Goal: Task Accomplishment & Management: Manage account settings

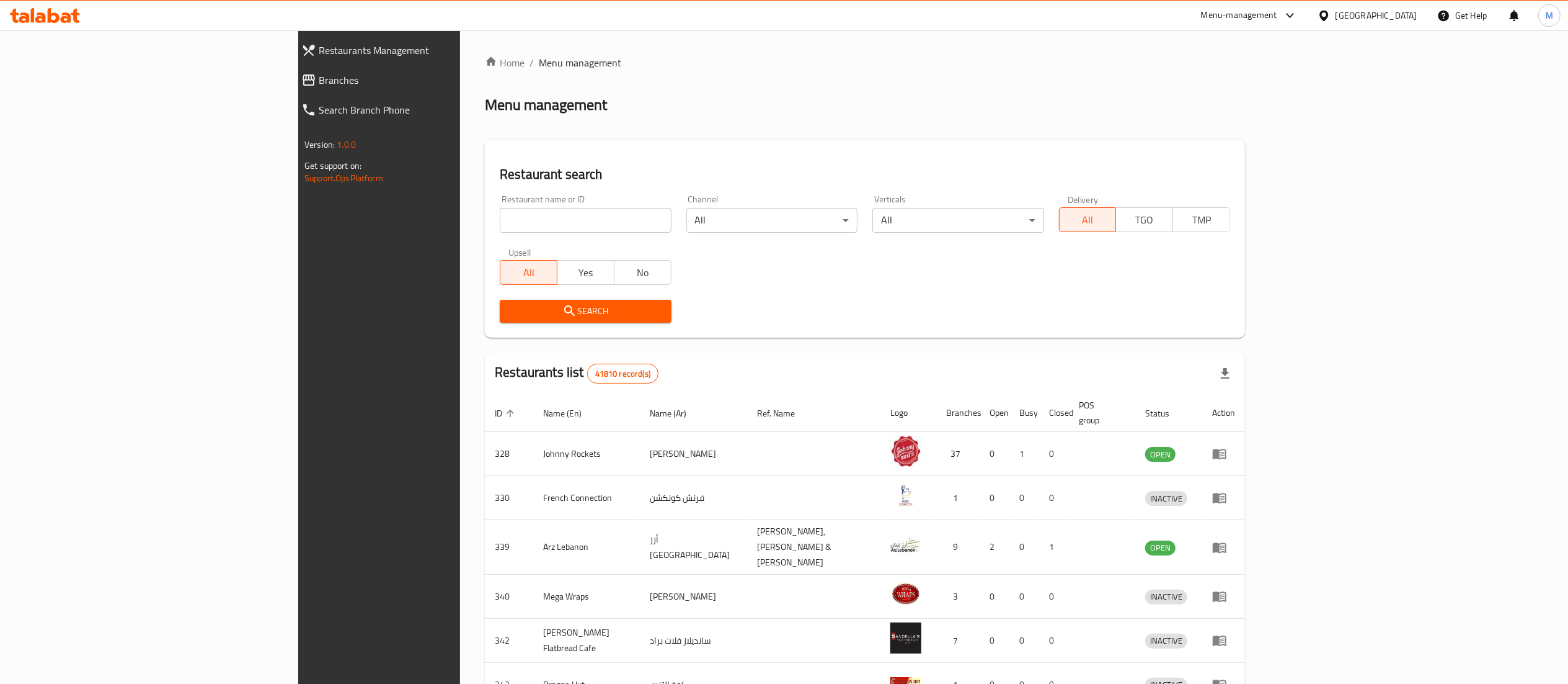
drag, startPoint x: 0, startPoint y: 0, endPoint x: 500, endPoint y: 212, distance: 543.1
click at [500, 212] on input "search" at bounding box center [585, 220] width 171 height 24
type input "pinzatta"
click button "Search" at bounding box center [585, 311] width 171 height 23
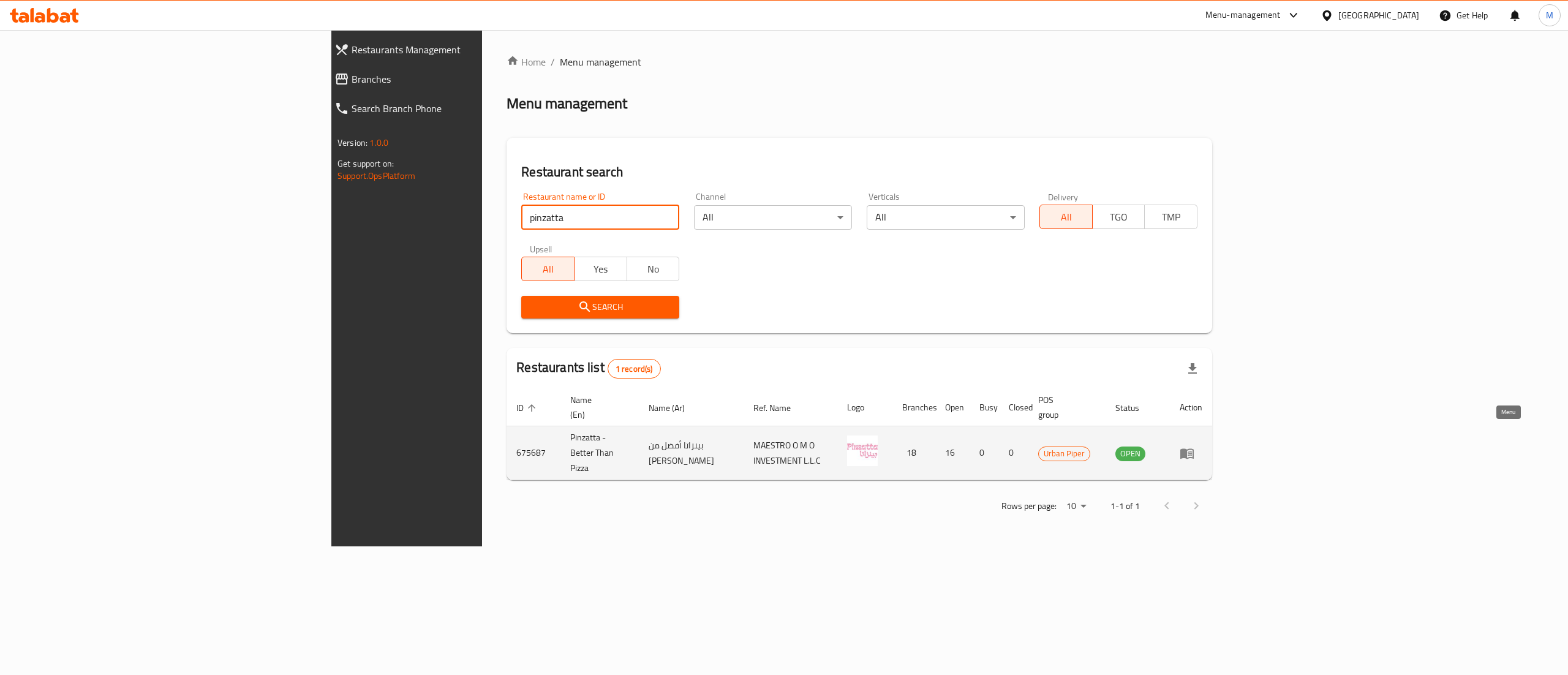
click at [1193, 449] on icon "enhanced table" at bounding box center [1187, 454] width 14 height 10
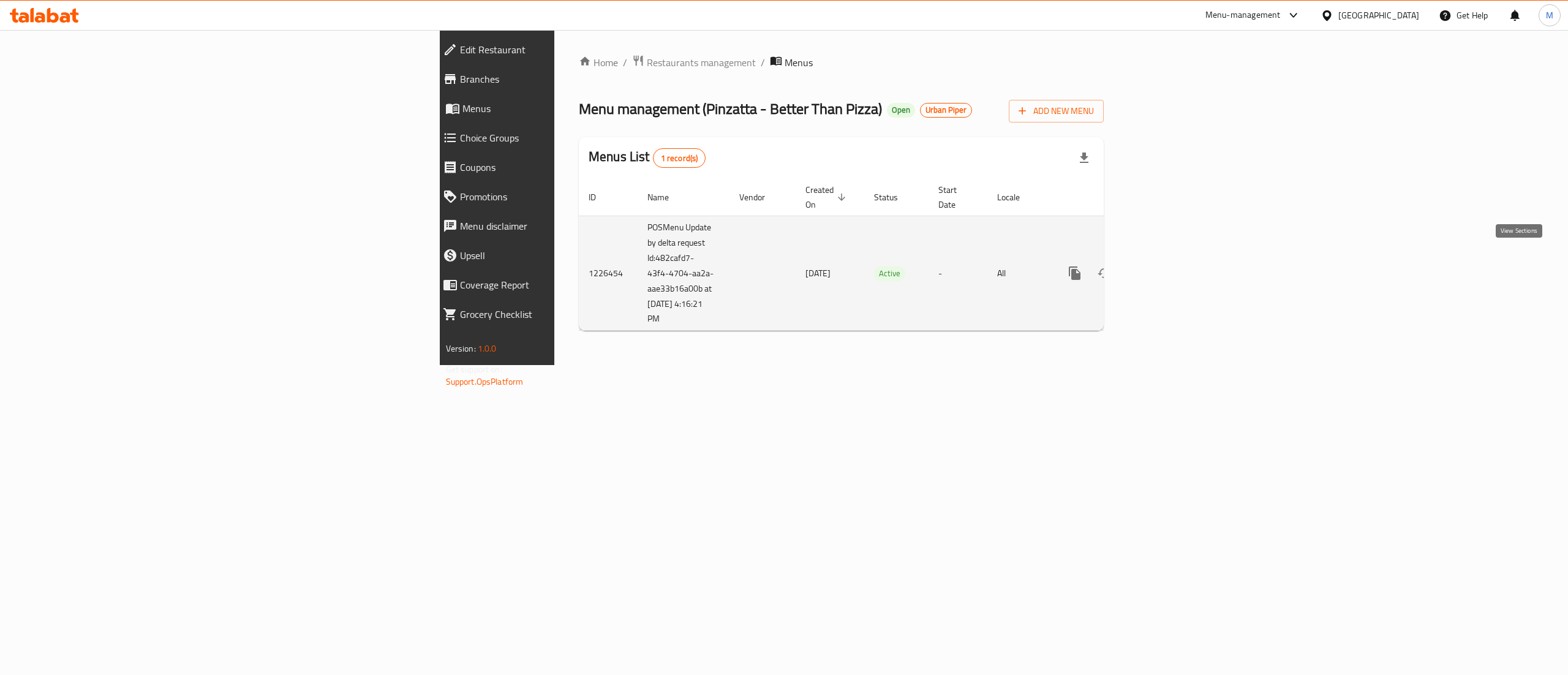
click at [1178, 260] on link "enhanced table" at bounding box center [1162, 273] width 29 height 29
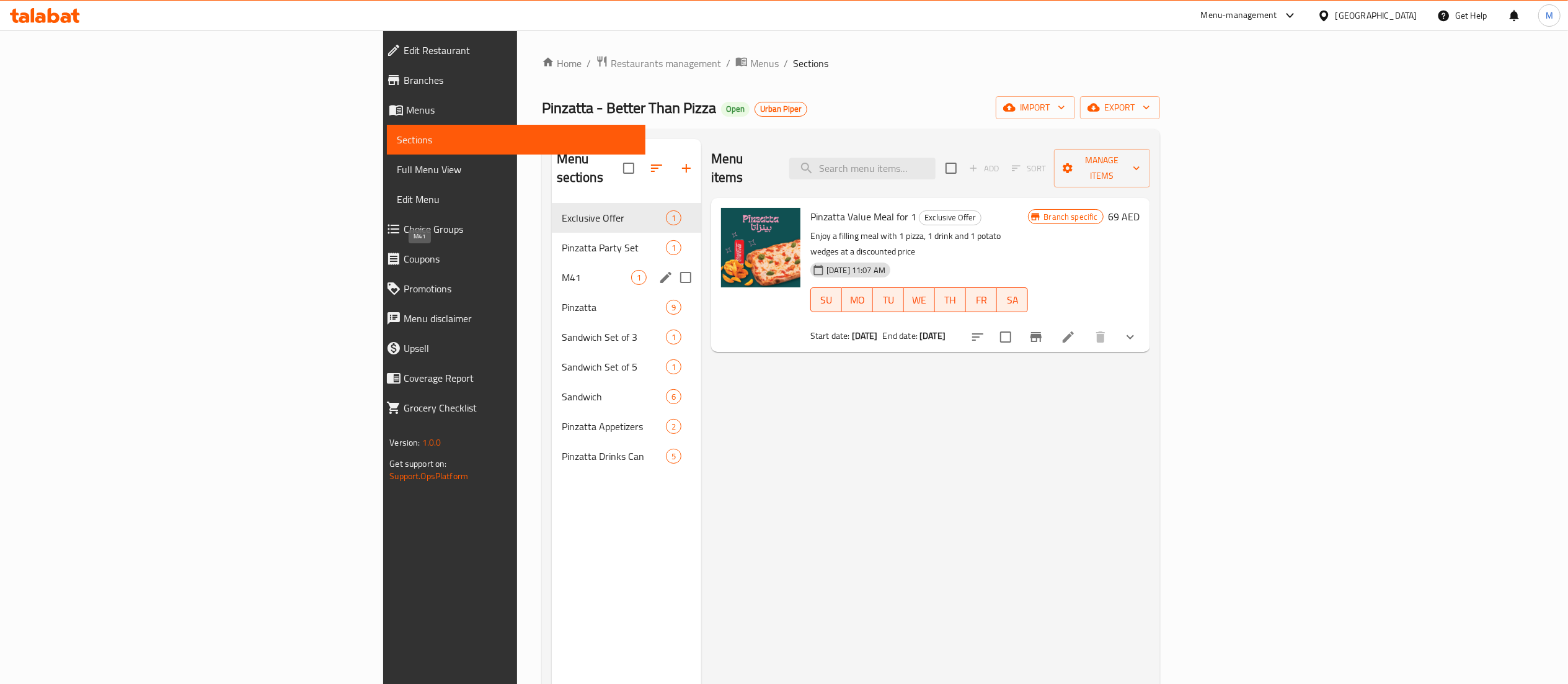
click at [562, 270] on span "M41" at bounding box center [597, 277] width 70 height 15
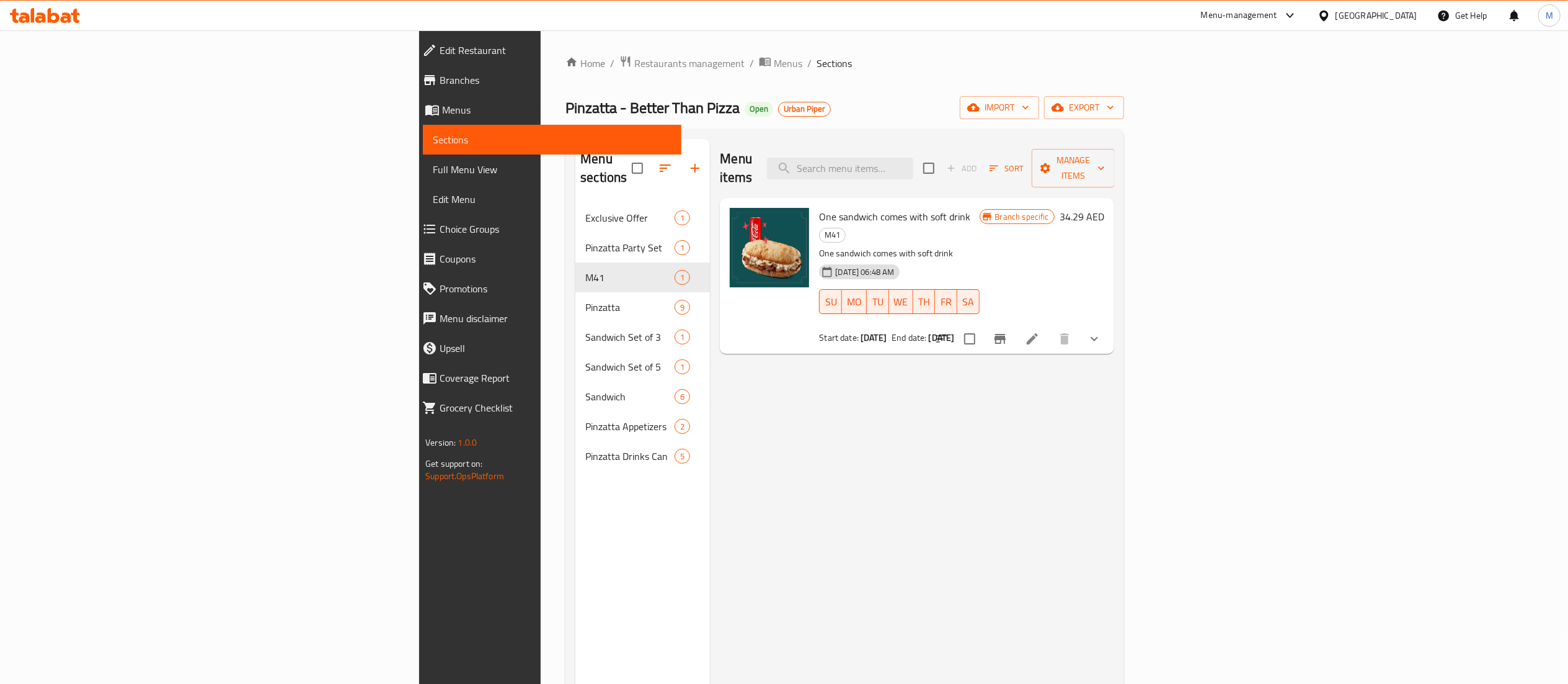
click at [1006, 334] on icon "Branch-specific-item" at bounding box center [1000, 339] width 11 height 10
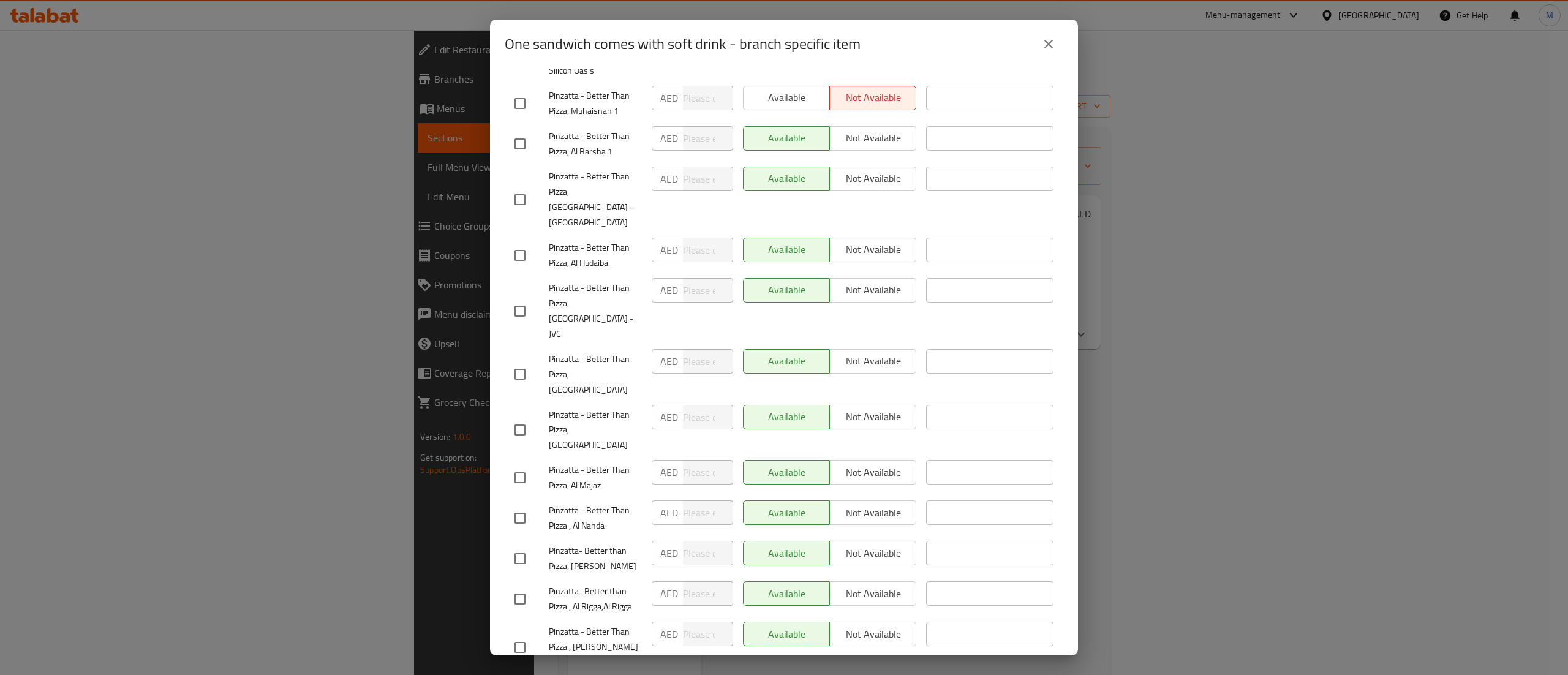
scroll to position [20, 0]
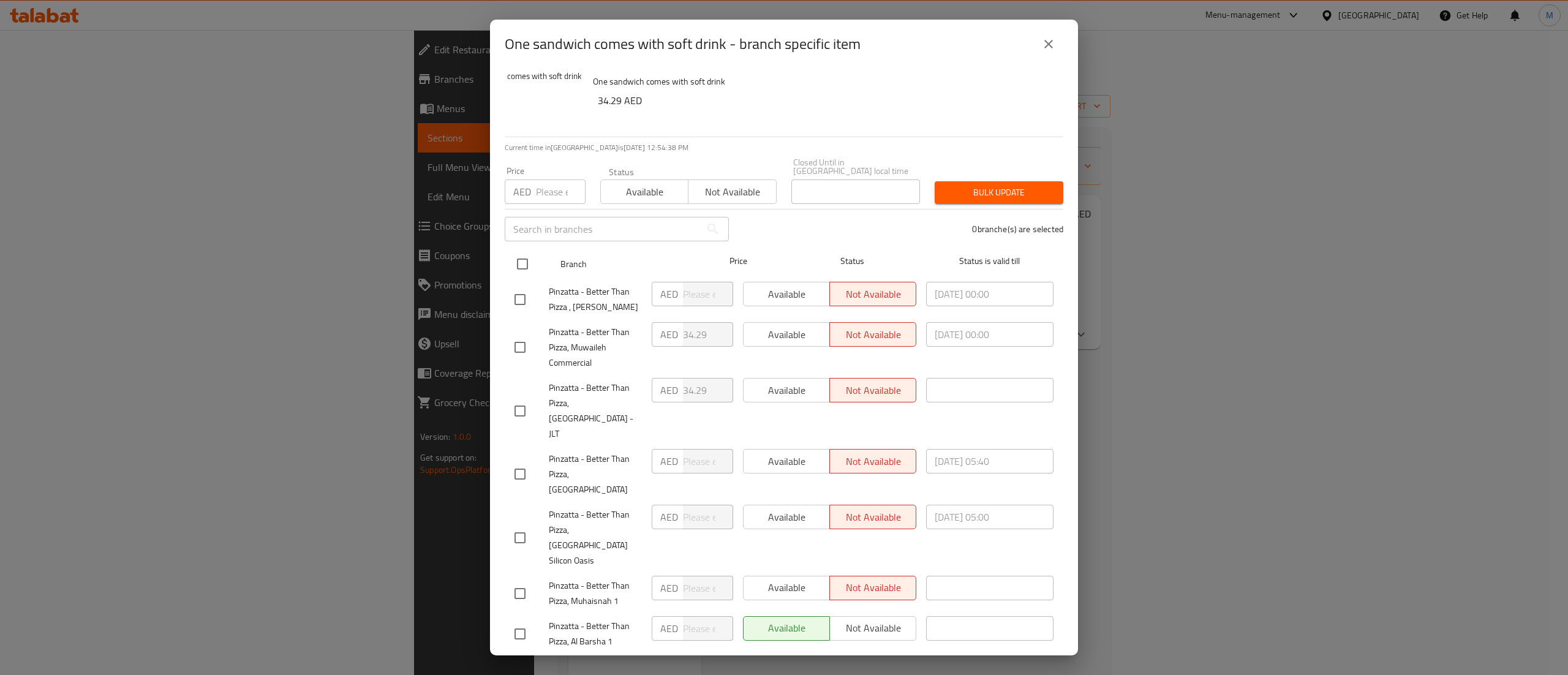
click at [525, 260] on input "checkbox" at bounding box center [523, 264] width 26 height 26
checkbox input "true"
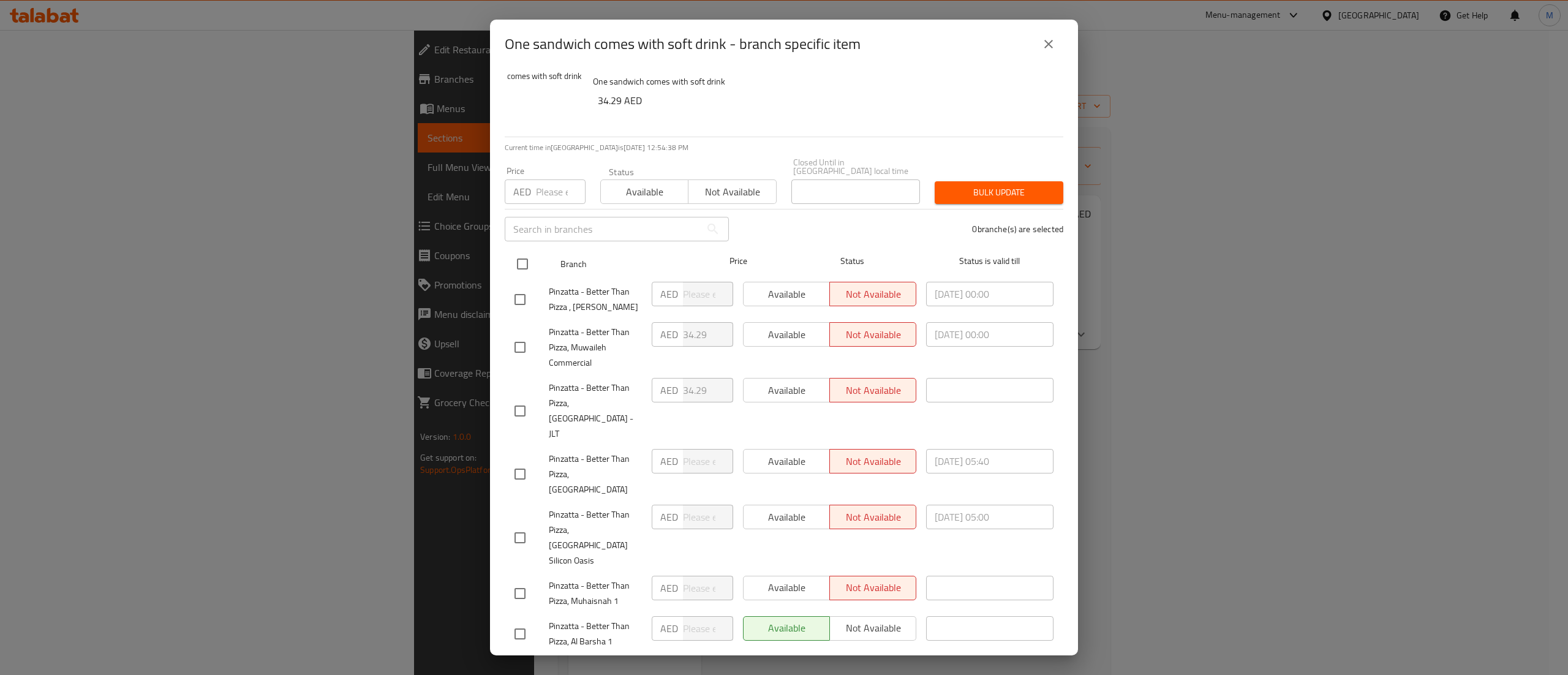
checkbox input "true"
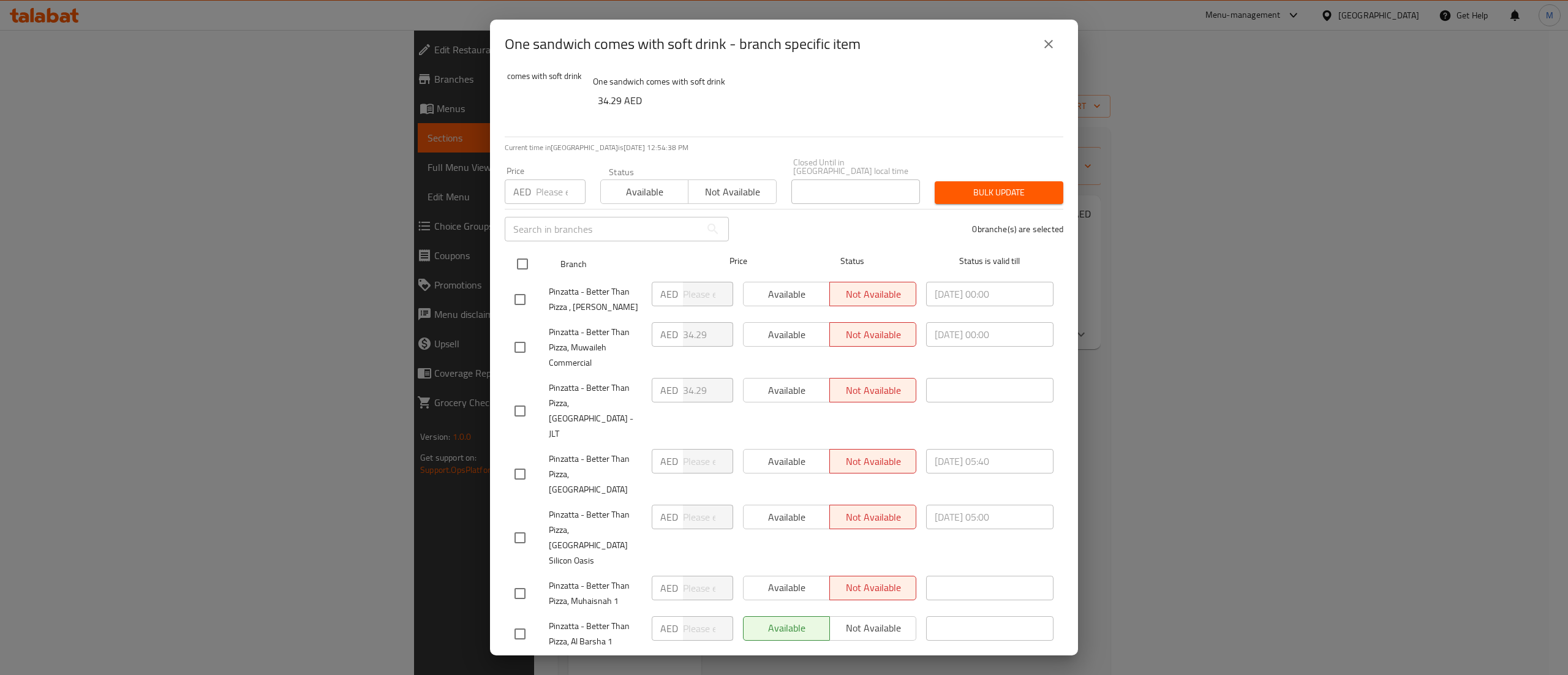
checkbox input "true"
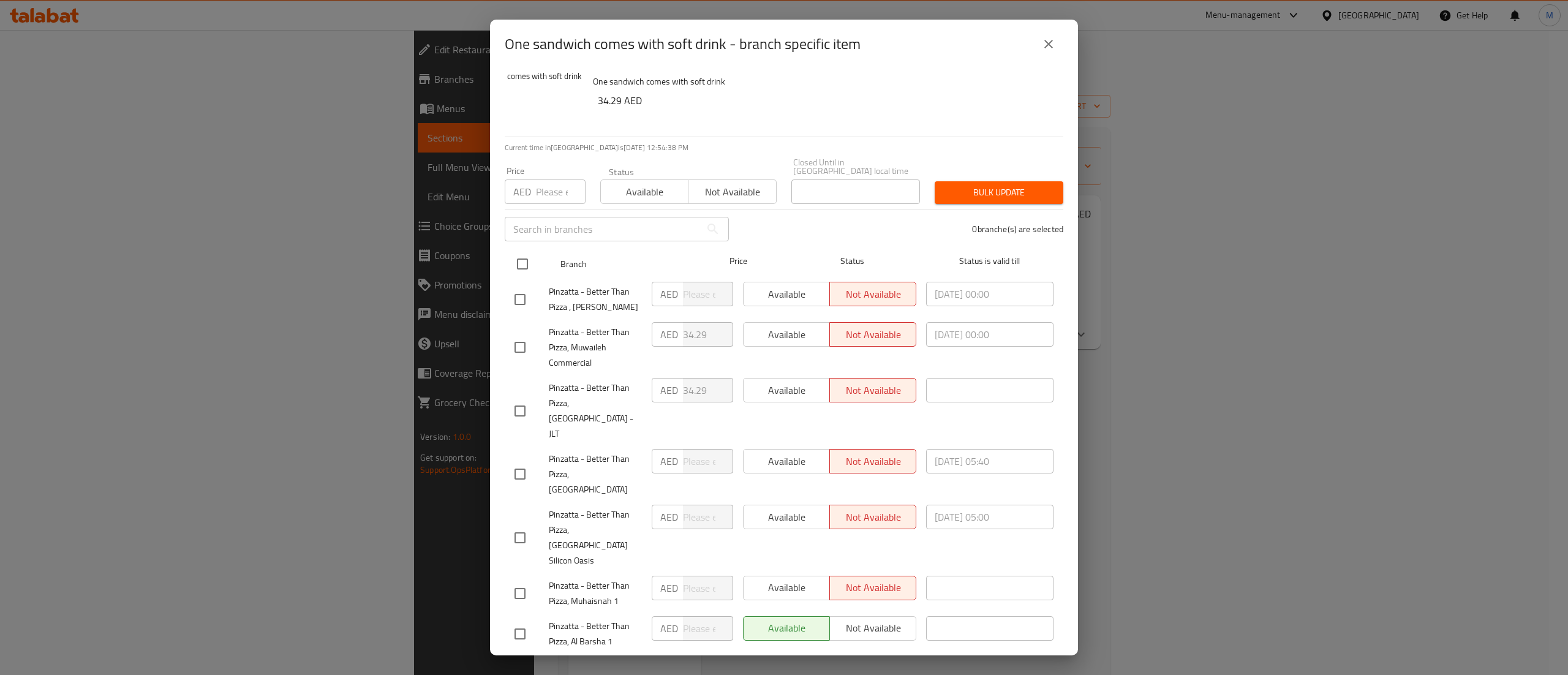
checkbox input "true"
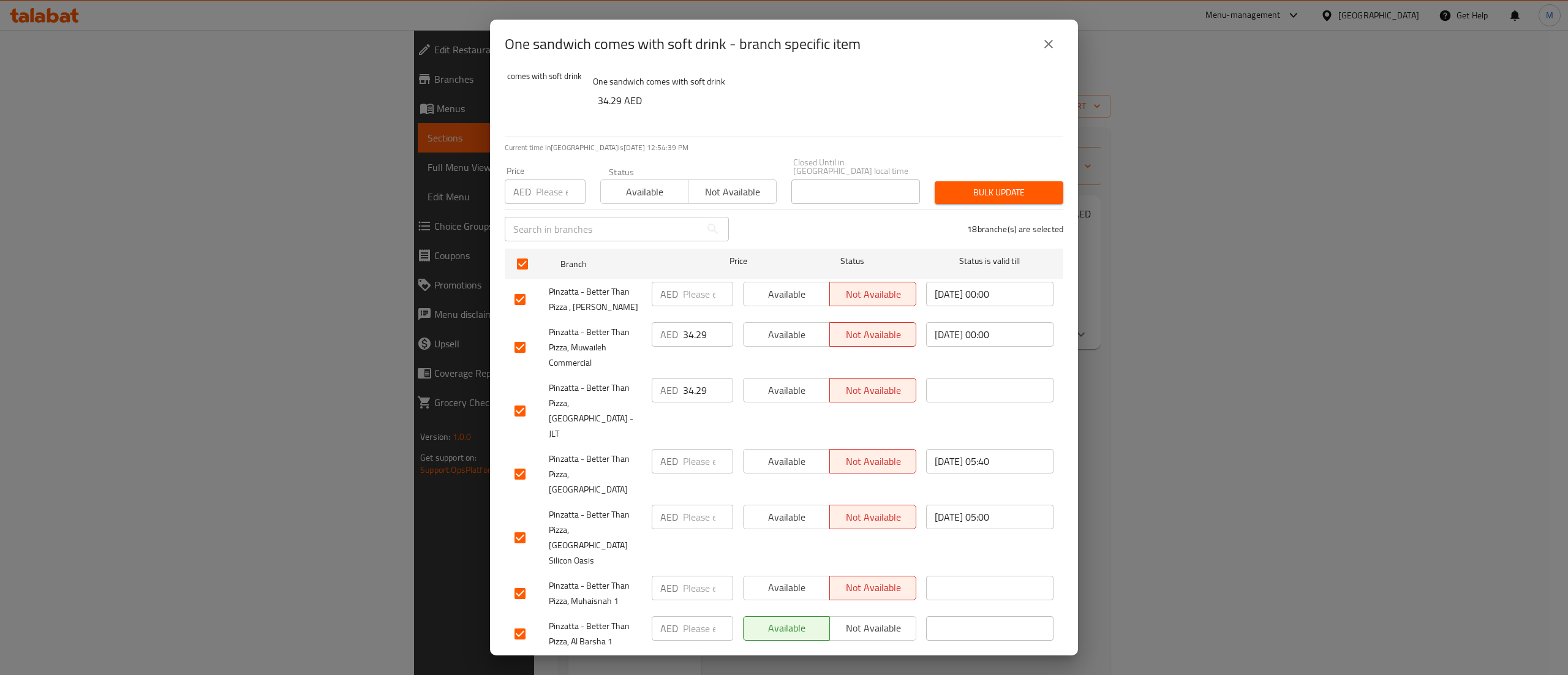
click at [662, 191] on span "Available" at bounding box center [644, 192] width 77 height 18
click at [524, 399] on input "checkbox" at bounding box center [520, 411] width 26 height 26
checkbox input "false"
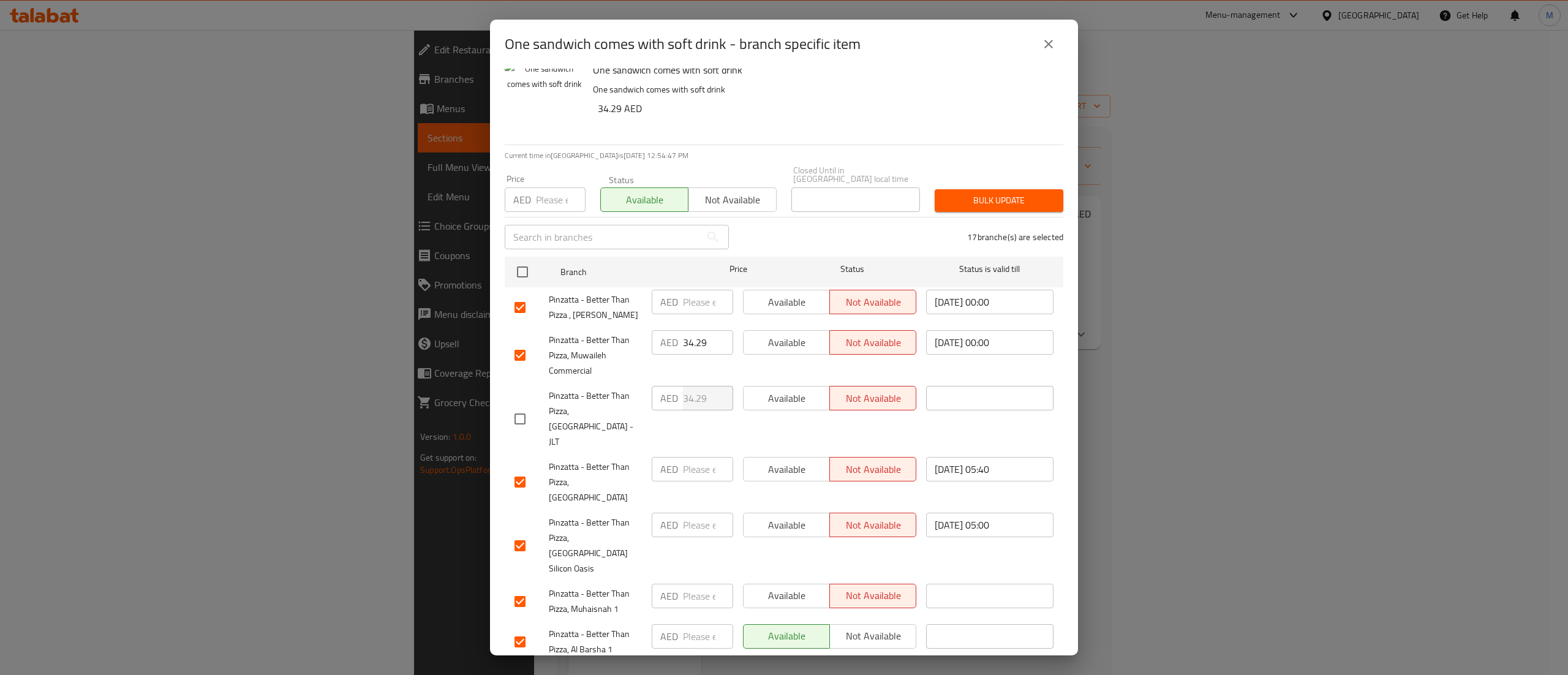
scroll to position [0, 0]
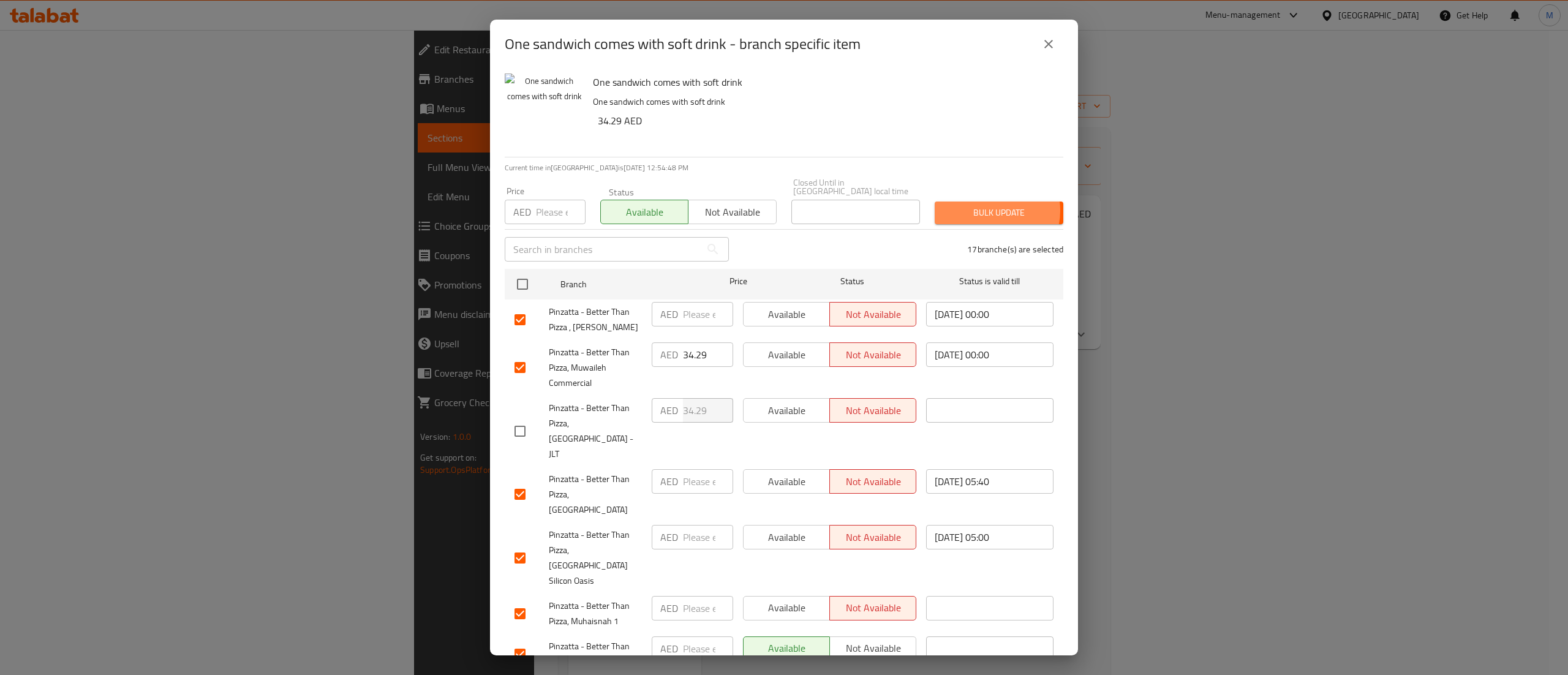
click at [977, 211] on span "Bulk update" at bounding box center [999, 213] width 109 height 15
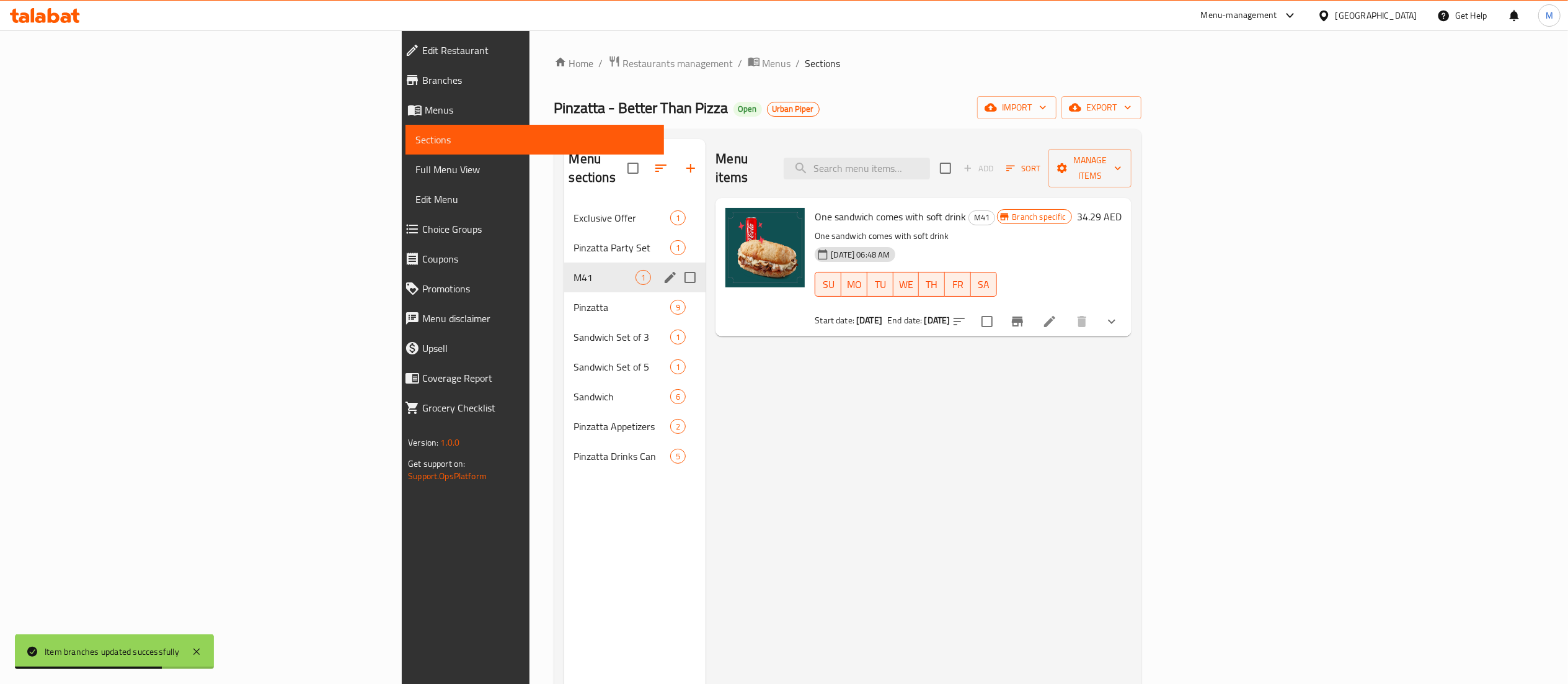
click at [564, 263] on div "M41 1" at bounding box center [635, 277] width 142 height 30
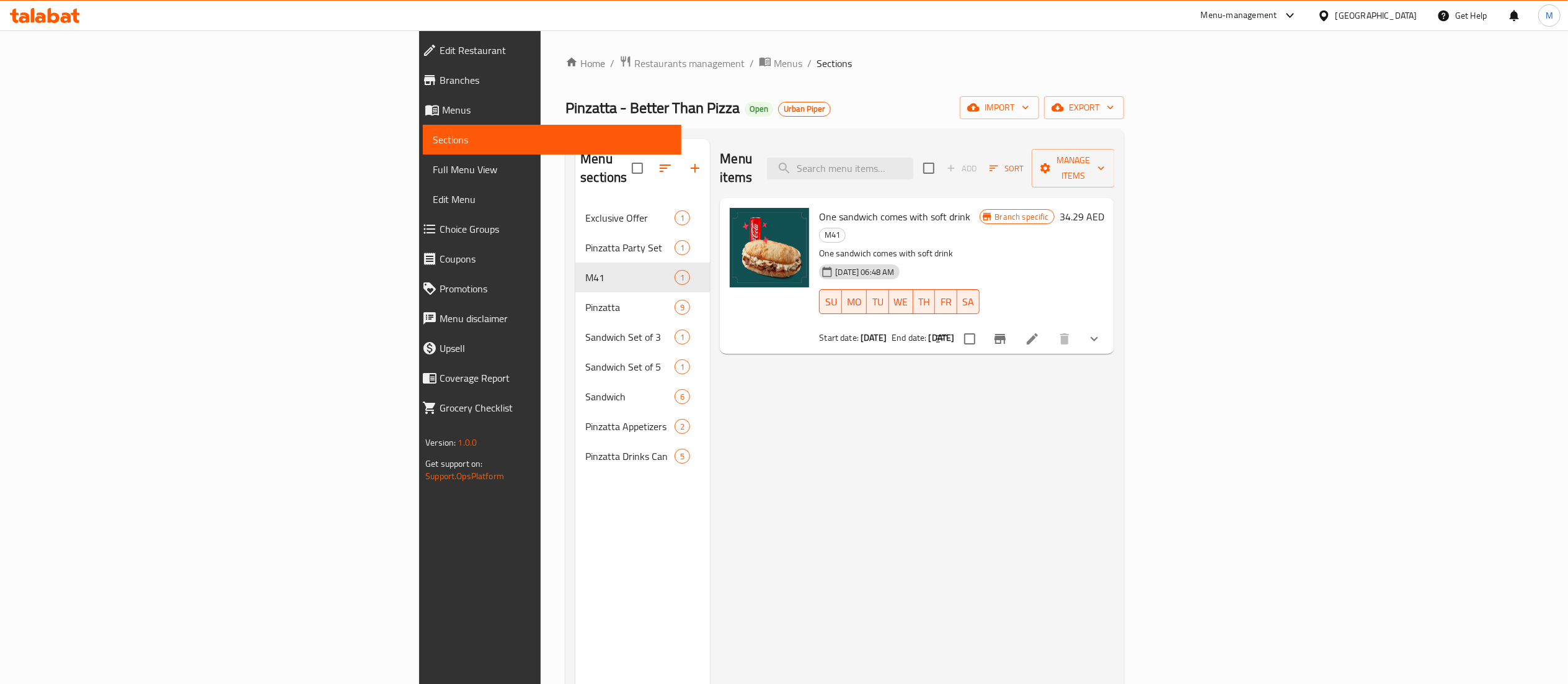
click at [1063, 489] on div "Menu items Add Sort Manage items One sandwich comes with soft drink M41 One san…" at bounding box center [911, 481] width 404 height 684
click at [1008, 332] on icon "Branch-specific-item" at bounding box center [1000, 339] width 15 height 15
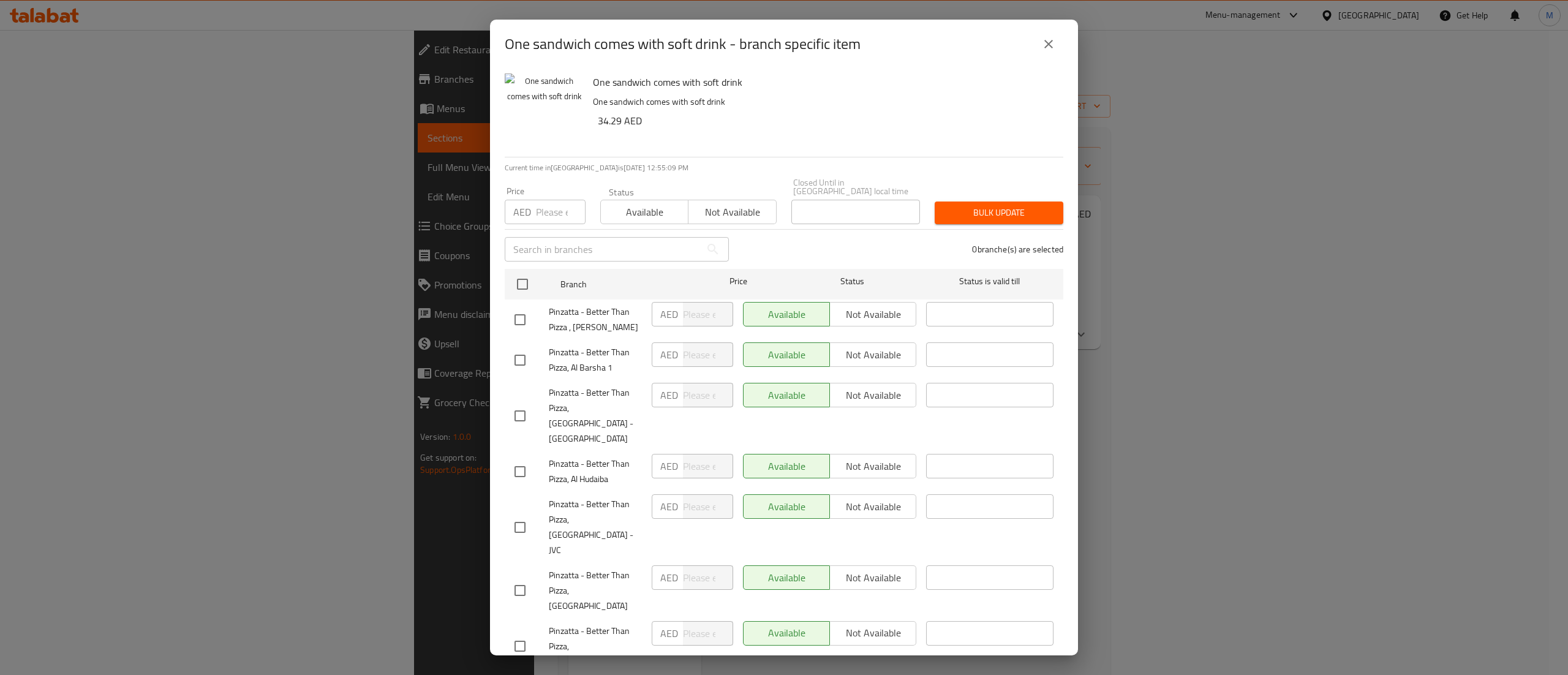
click at [1049, 44] on icon "close" at bounding box center [1048, 44] width 9 height 9
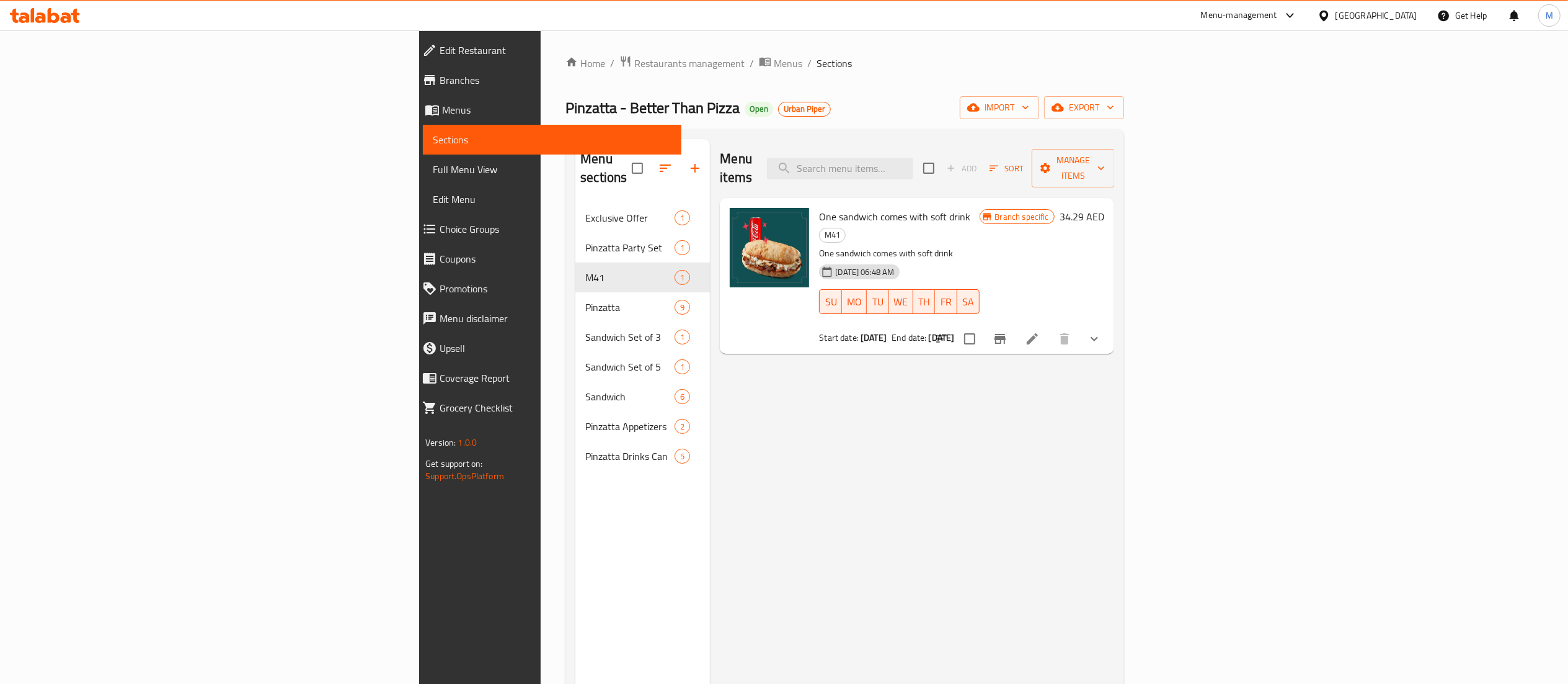
click at [1114, 420] on div "Menu items Add Sort Manage items One sandwich comes with soft drink M41 One san…" at bounding box center [911, 481] width 404 height 684
click at [634, 56] on span "Restaurants management" at bounding box center [689, 63] width 111 height 15
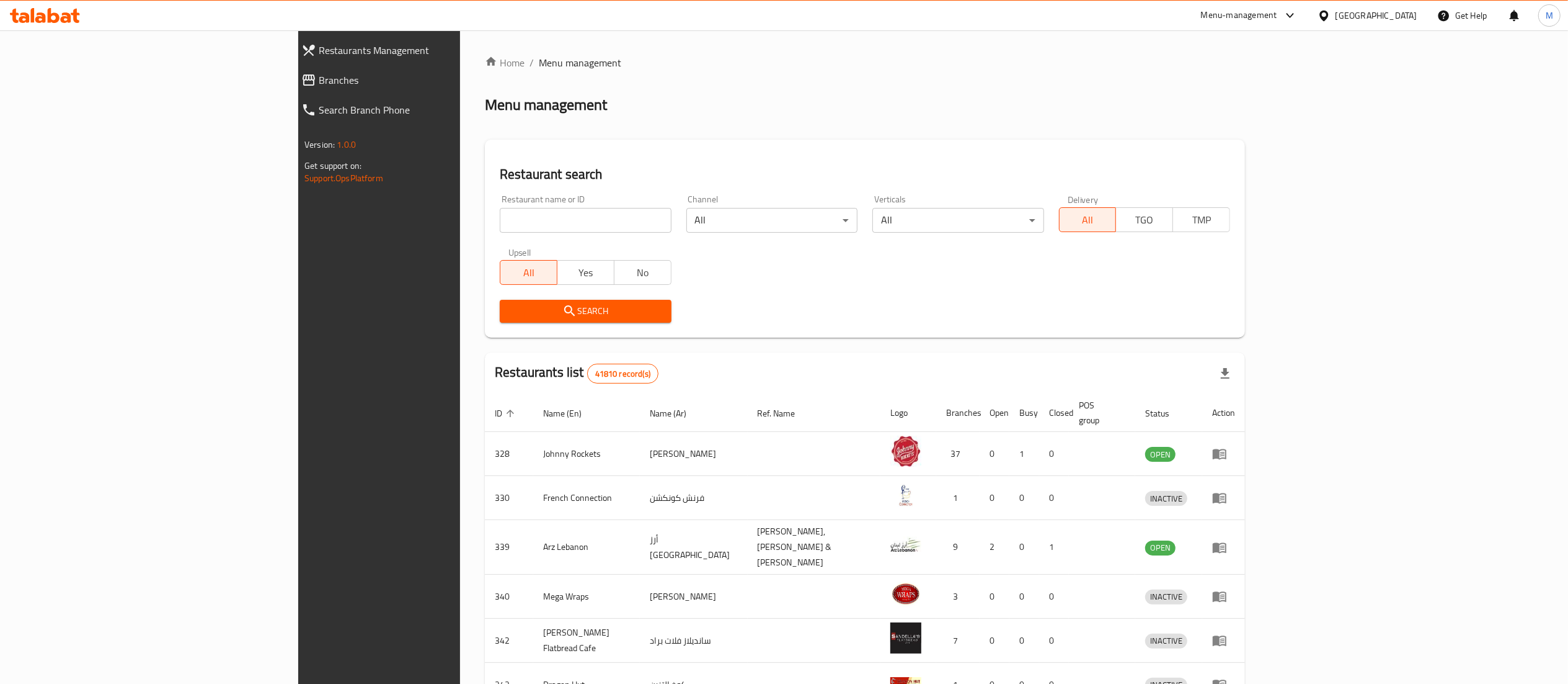
click at [500, 215] on input "search" at bounding box center [585, 220] width 171 height 24
type input "mad!"
click button "Search" at bounding box center [585, 311] width 171 height 23
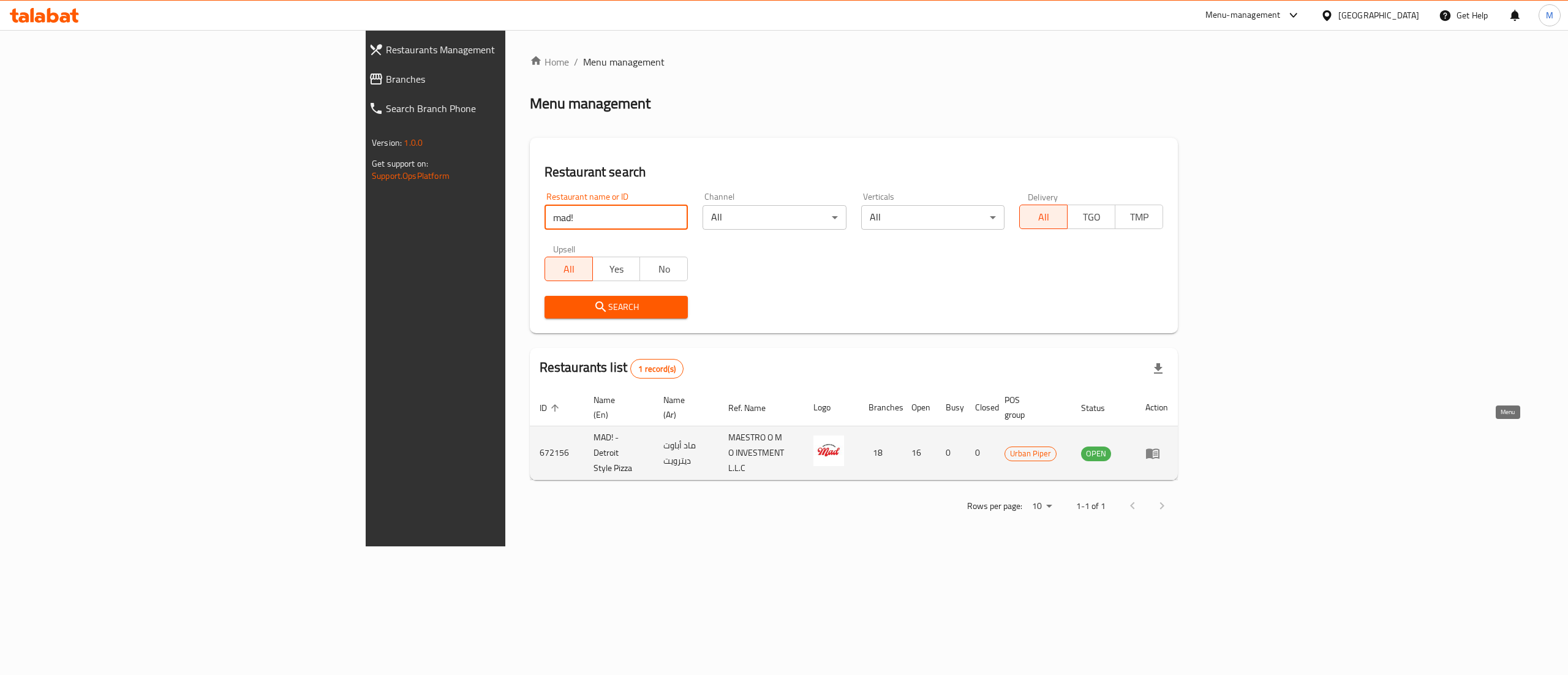
click at [1168, 446] on link "enhanced table" at bounding box center [1156, 453] width 22 height 15
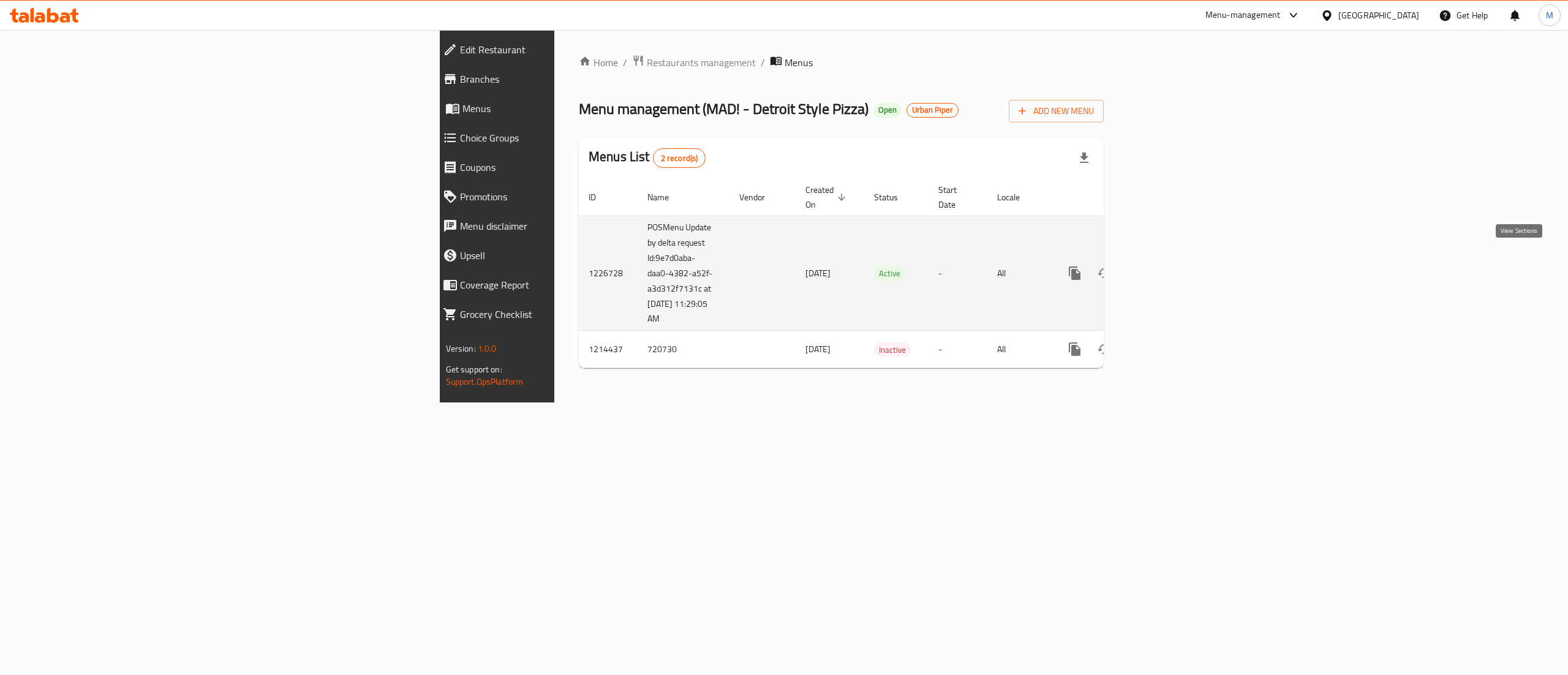
click at [1170, 266] on icon "enhanced table" at bounding box center [1162, 273] width 15 height 15
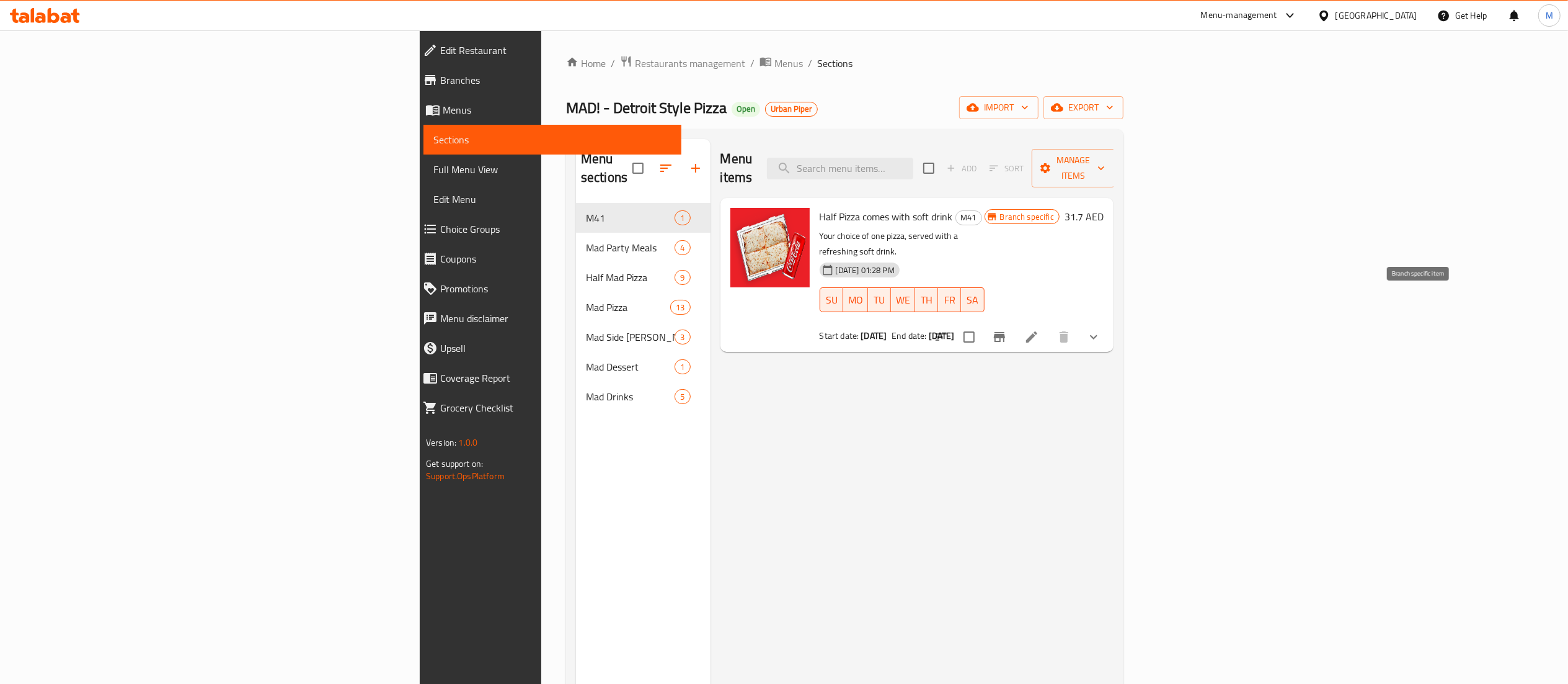
click at [1007, 330] on icon "Branch-specific-item" at bounding box center [999, 337] width 15 height 15
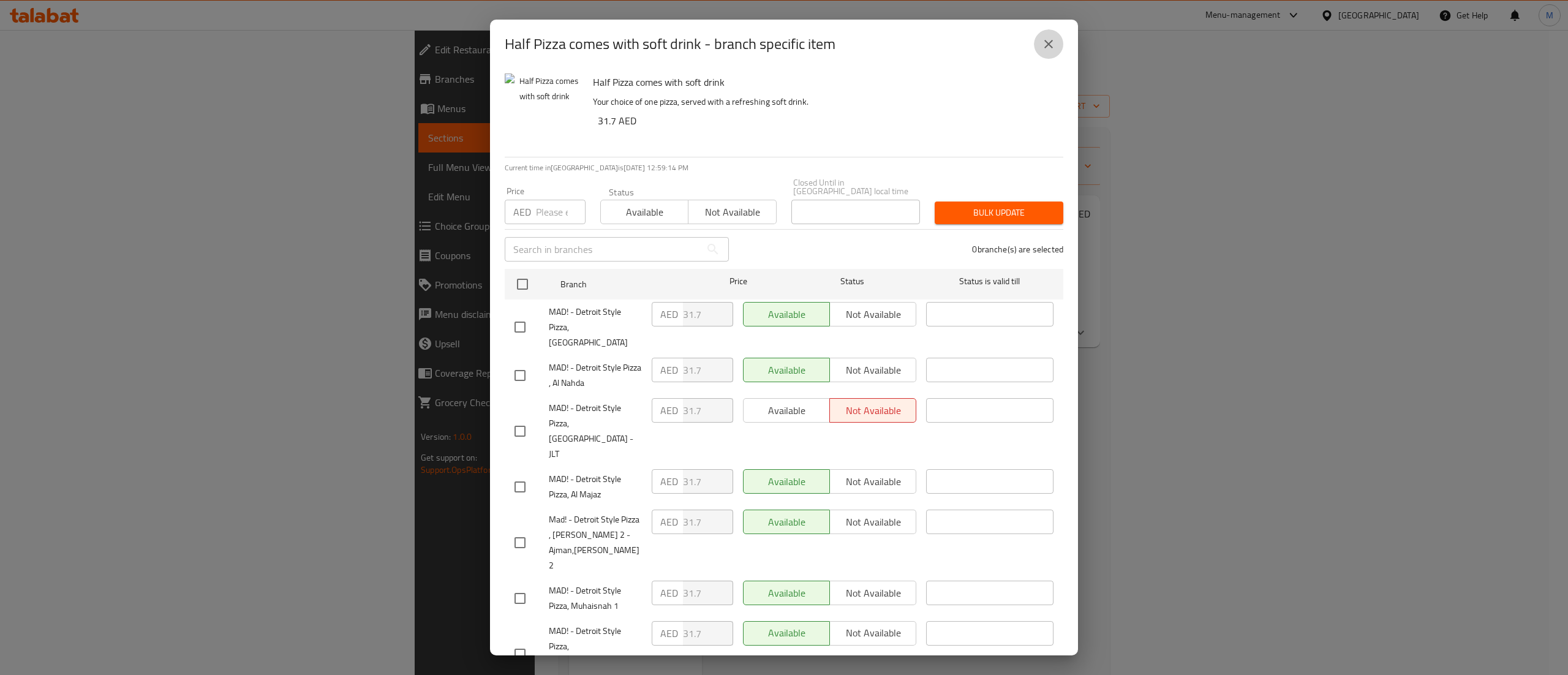
click at [1044, 46] on icon "close" at bounding box center [1048, 44] width 9 height 9
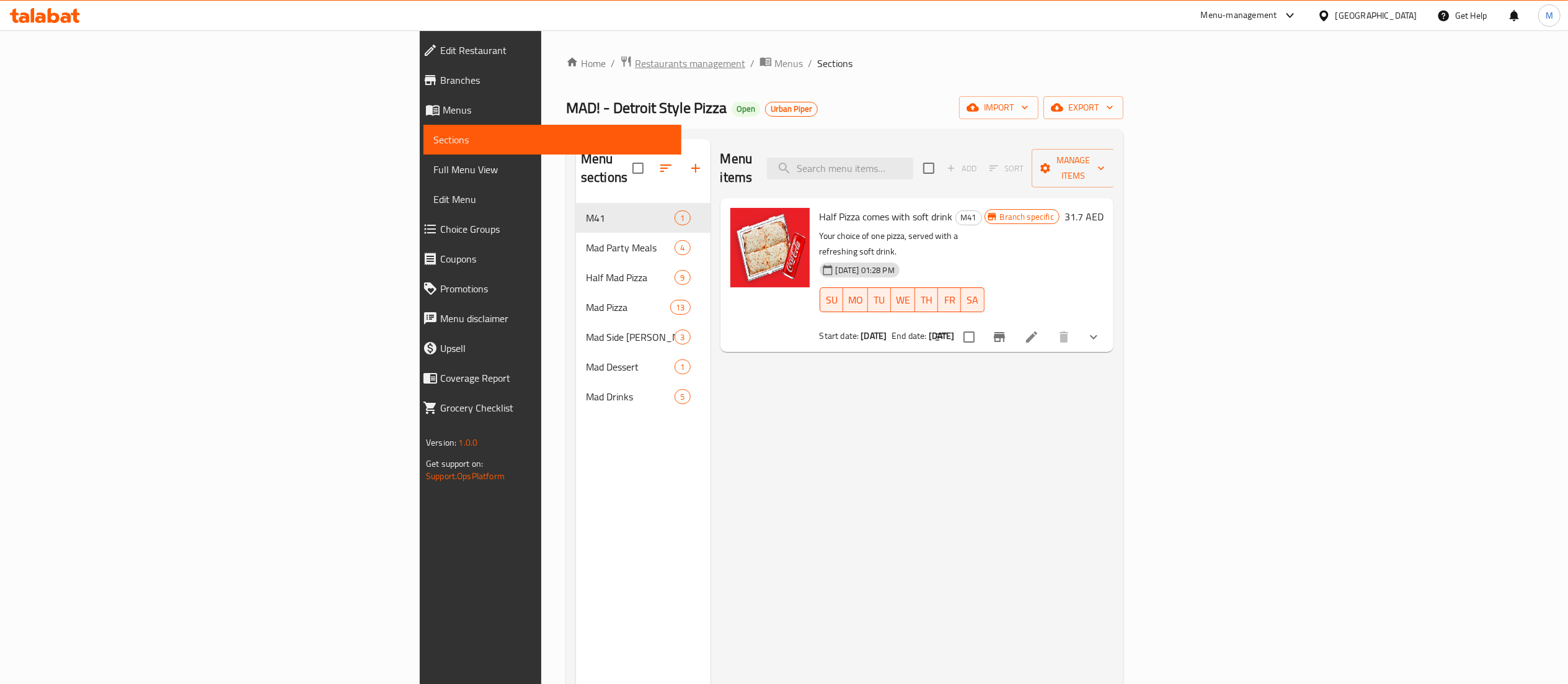
click at [635, 66] on span "Restaurants management" at bounding box center [690, 63] width 111 height 15
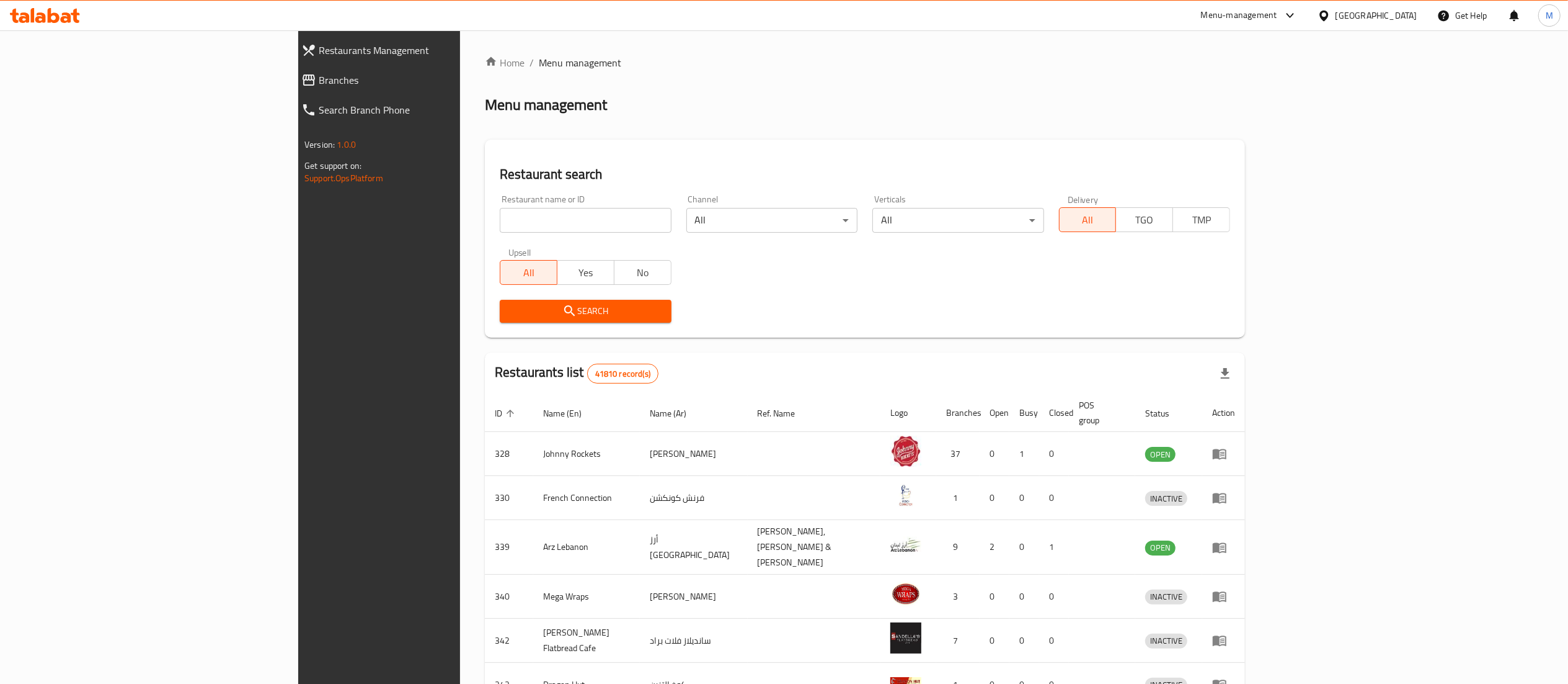
click at [500, 225] on input "search" at bounding box center [585, 220] width 171 height 24
type input "MAESTRO PIZZA"
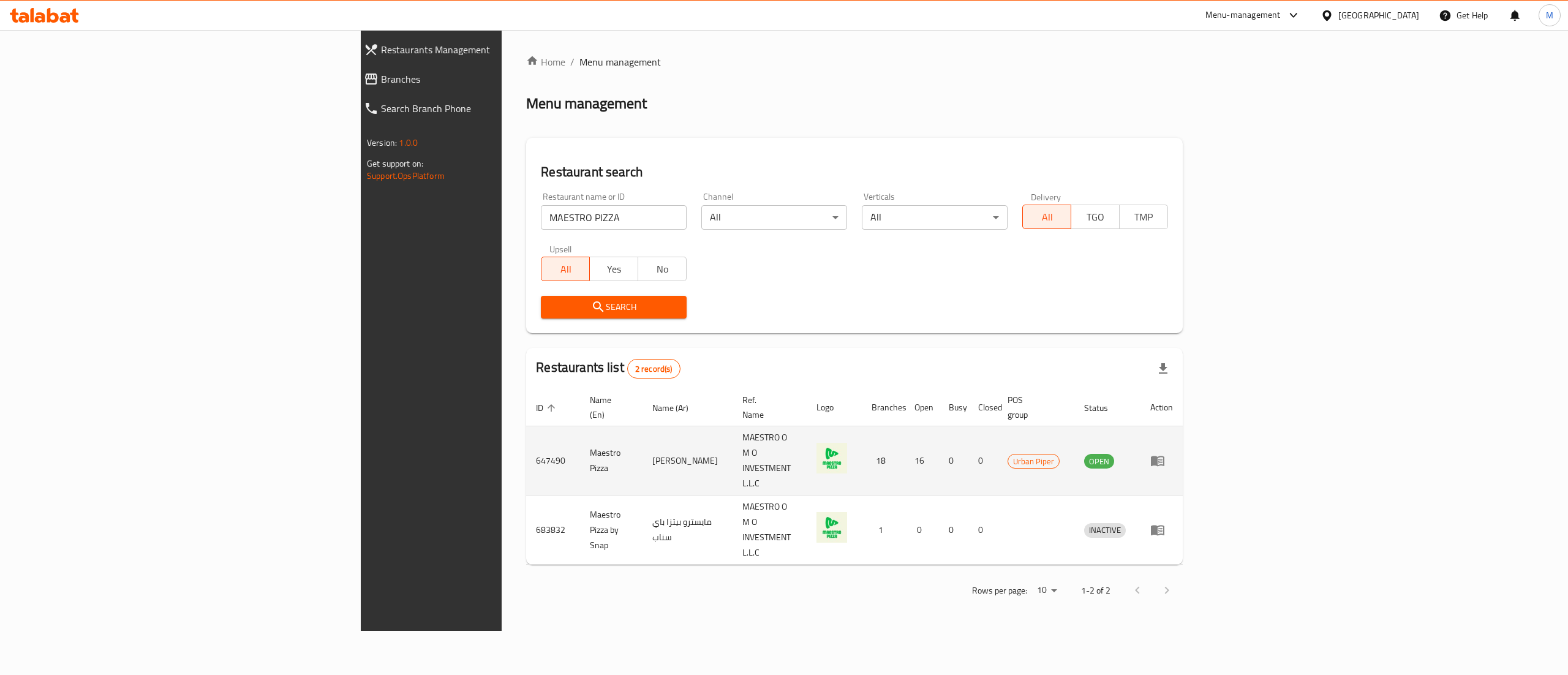
click at [1182, 442] on td "enhanced table" at bounding box center [1161, 461] width 42 height 69
click at [1182, 443] on td "enhanced table" at bounding box center [1161, 461] width 42 height 69
click at [1165, 453] on icon "enhanced table" at bounding box center [1157, 460] width 15 height 15
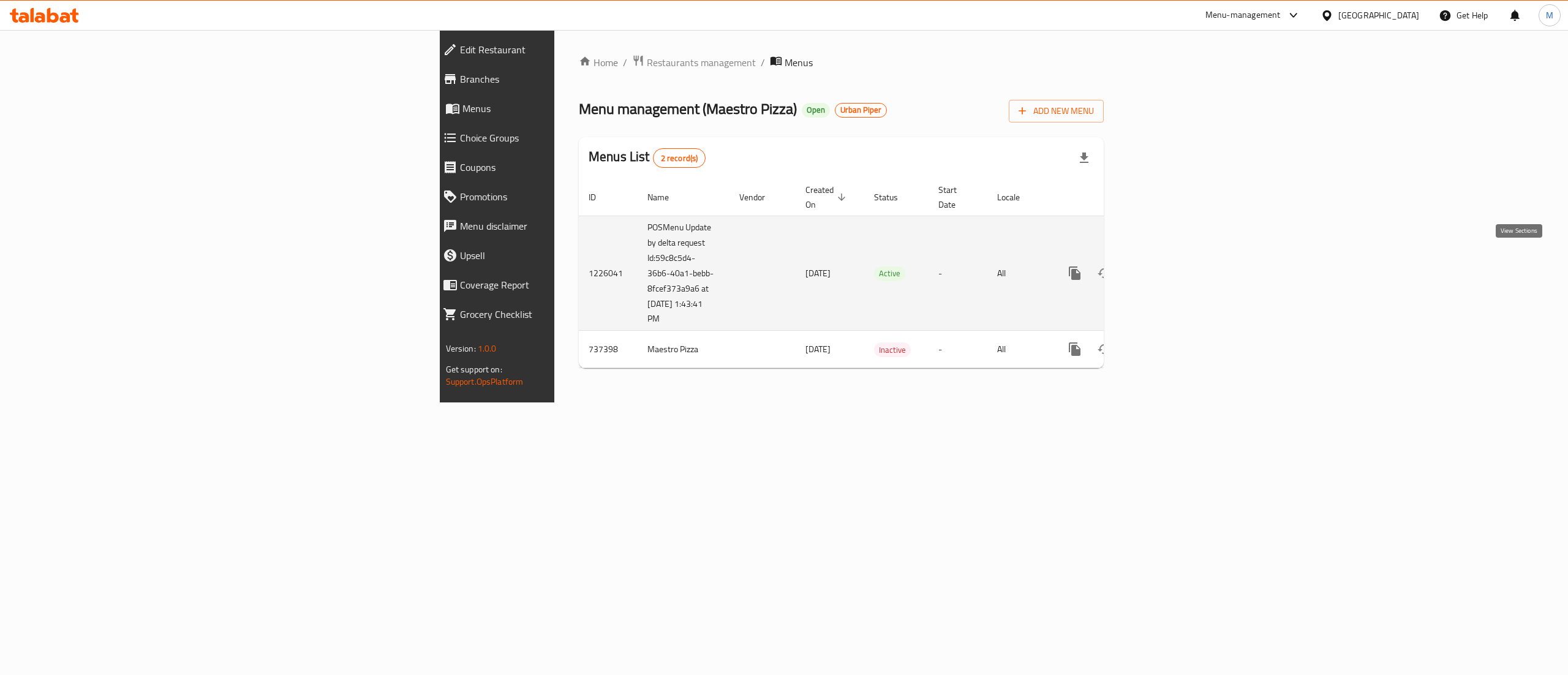
click at [1178, 262] on link "enhanced table" at bounding box center [1162, 273] width 29 height 29
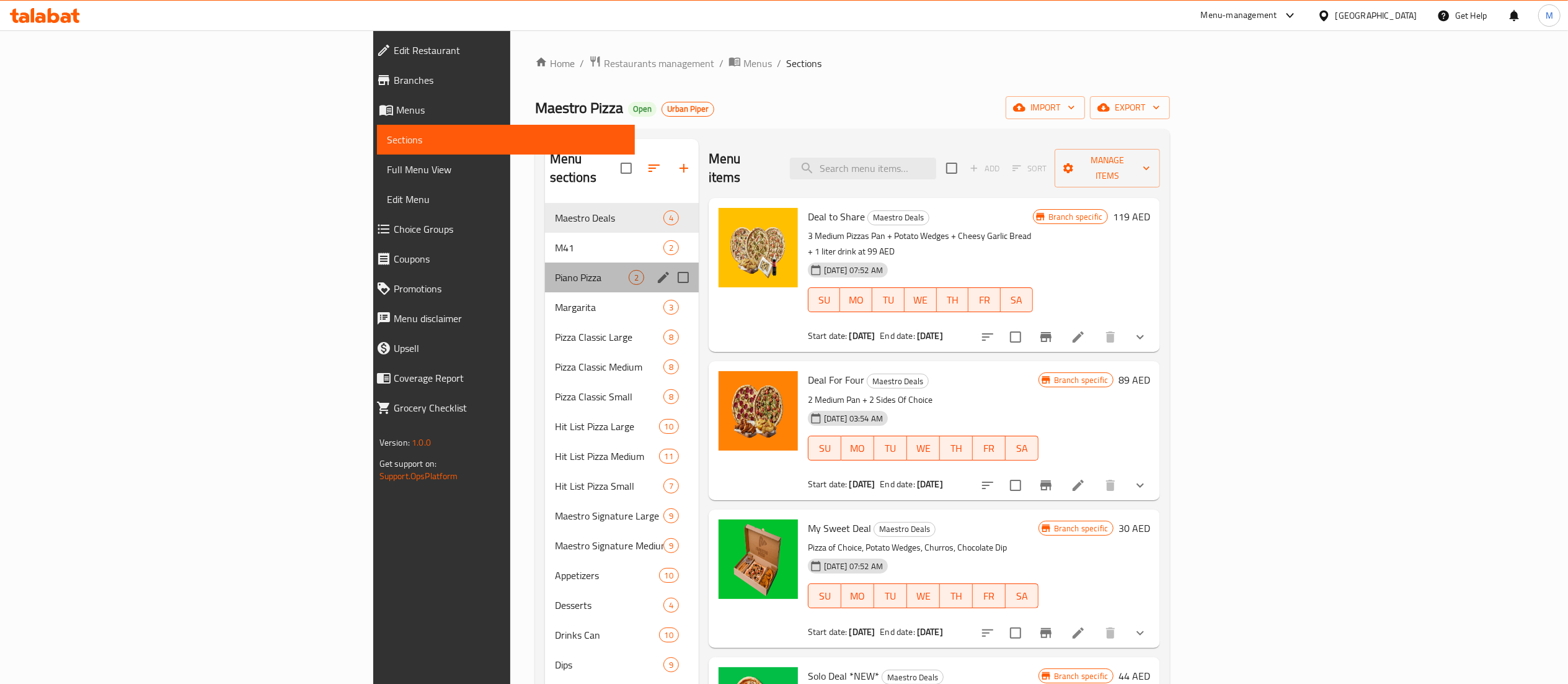
click at [545, 263] on div "Piano Pizza 2" at bounding box center [622, 277] width 153 height 30
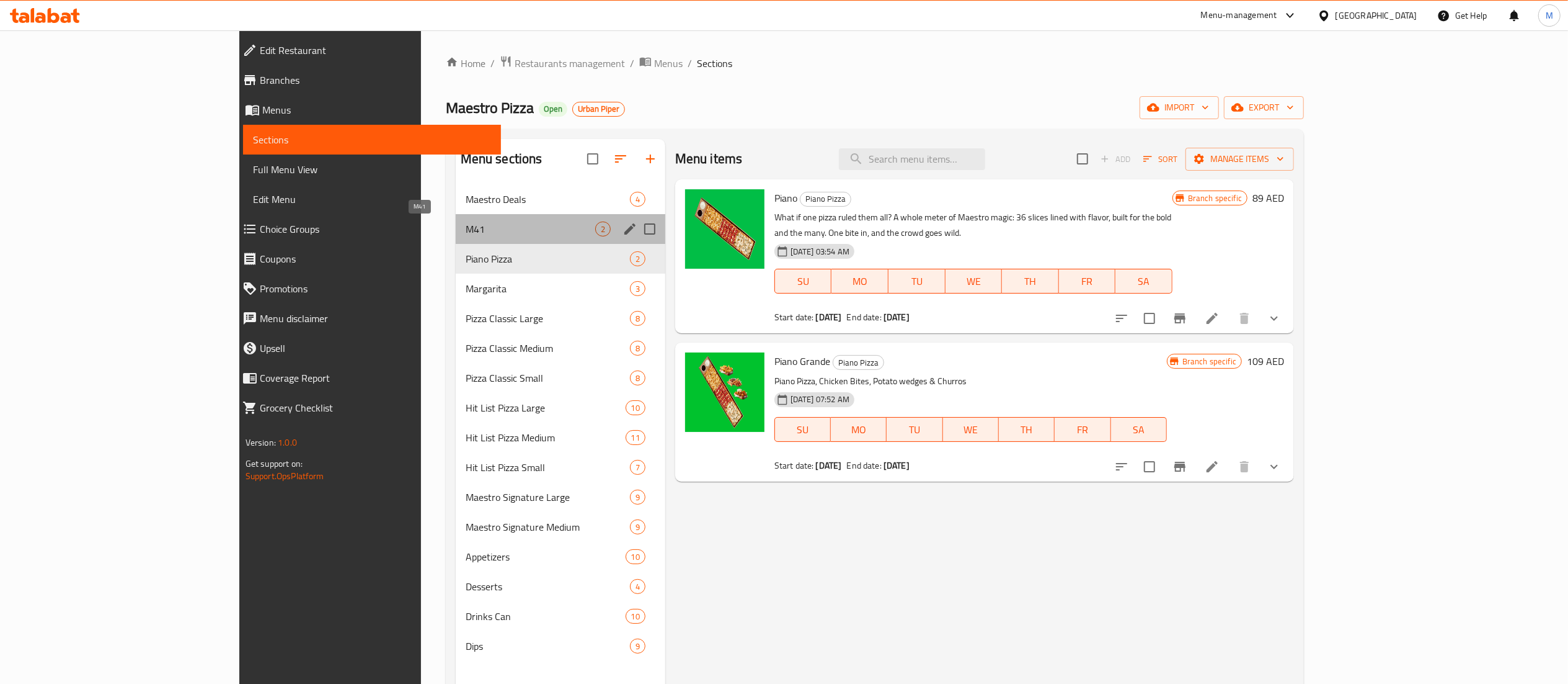
click at [466, 233] on span "M41" at bounding box center [530, 229] width 130 height 15
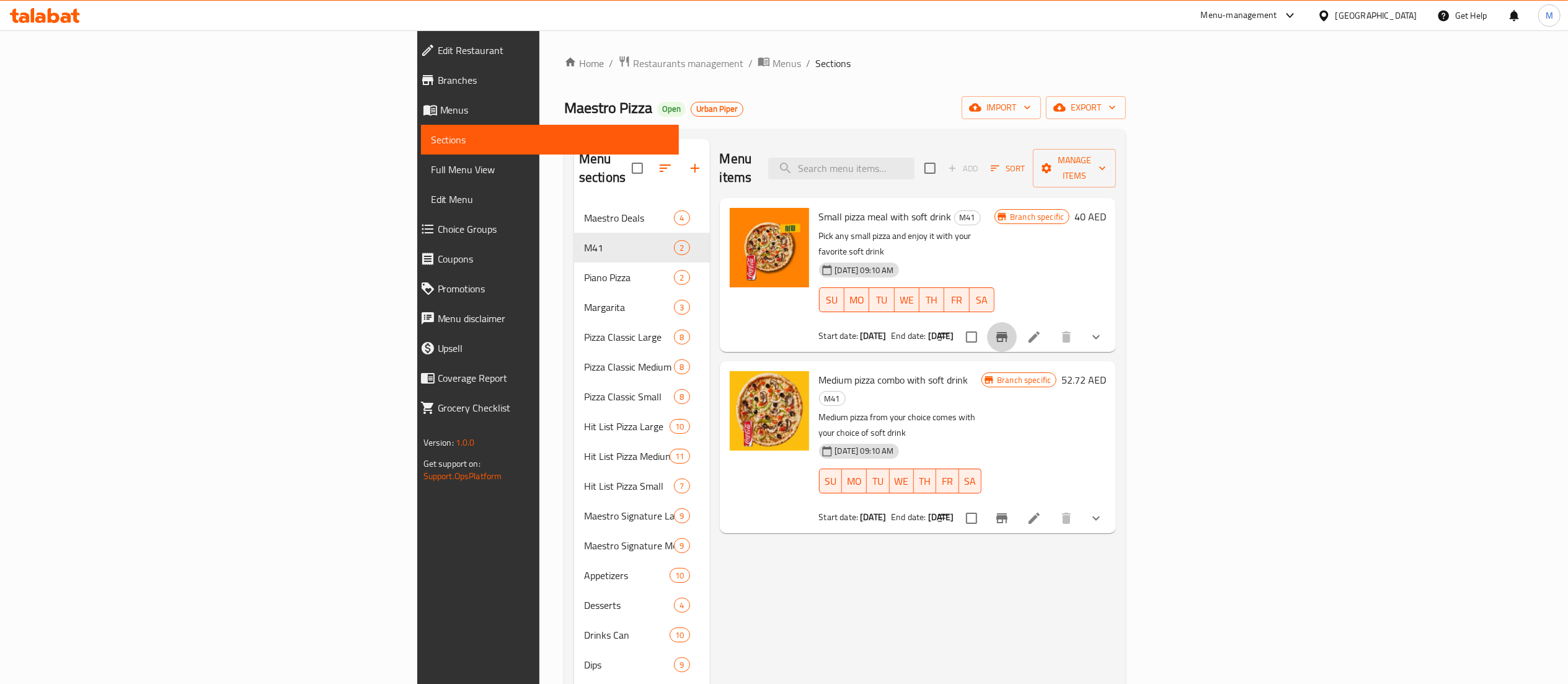
click at [1008, 332] on icon "Branch-specific-item" at bounding box center [1002, 336] width 11 height 10
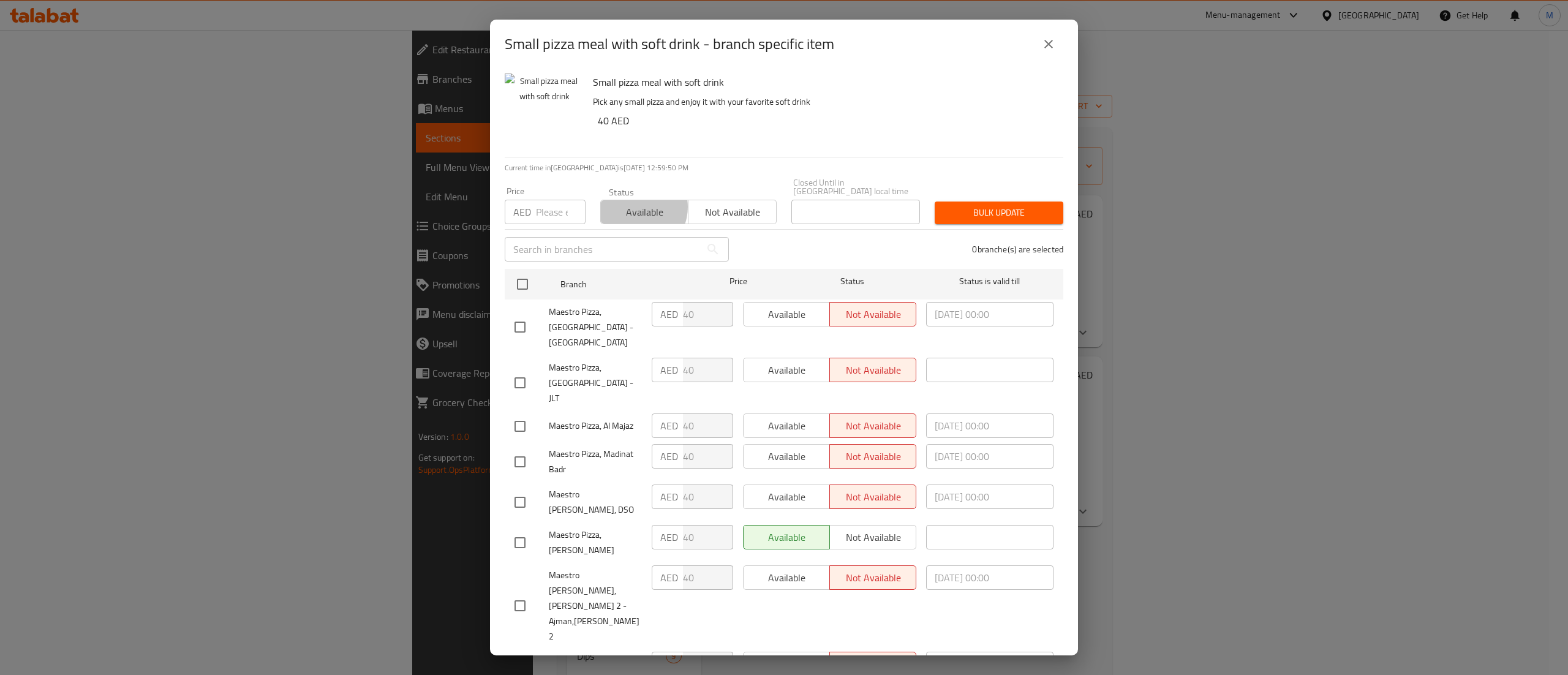
click at [633, 207] on span "Available" at bounding box center [644, 212] width 77 height 18
click at [531, 281] on input "checkbox" at bounding box center [523, 284] width 26 height 26
checkbox input "true"
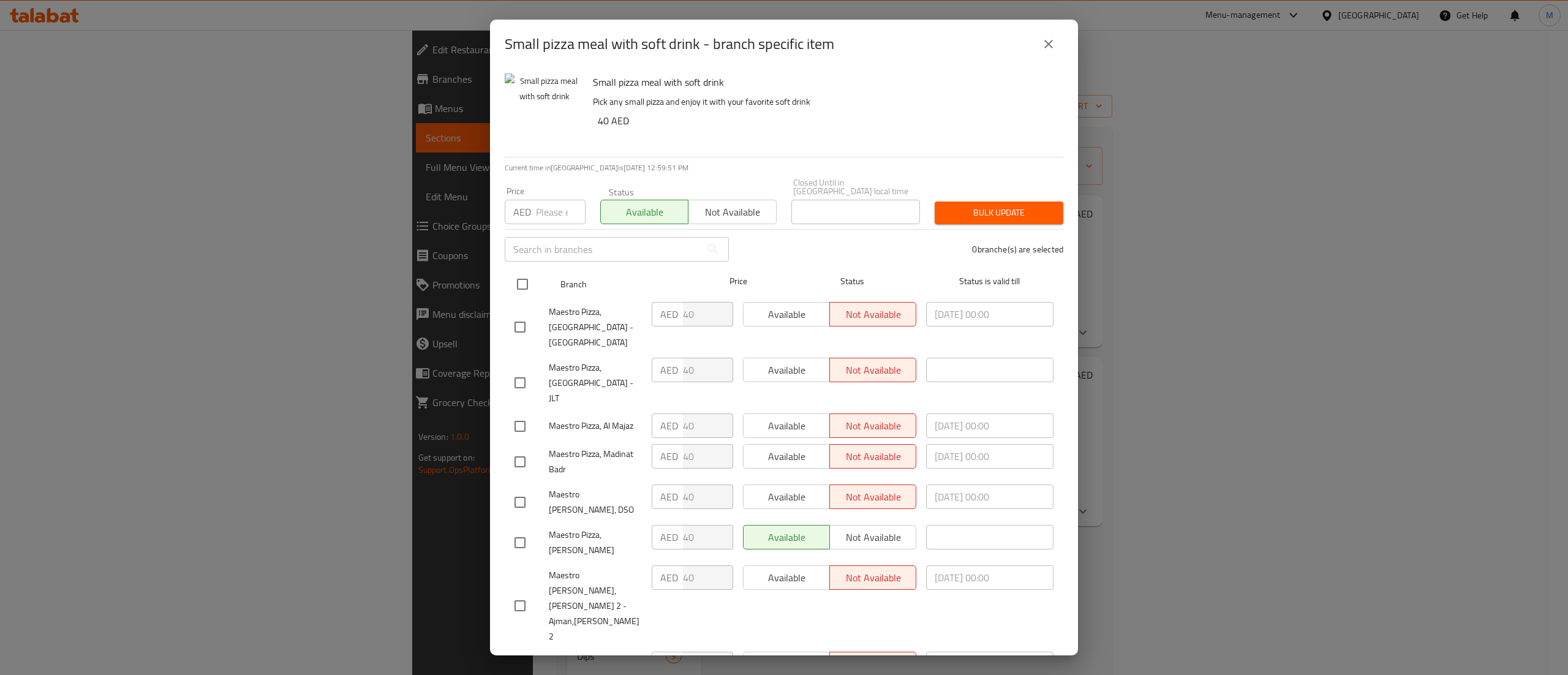
checkbox input "true"
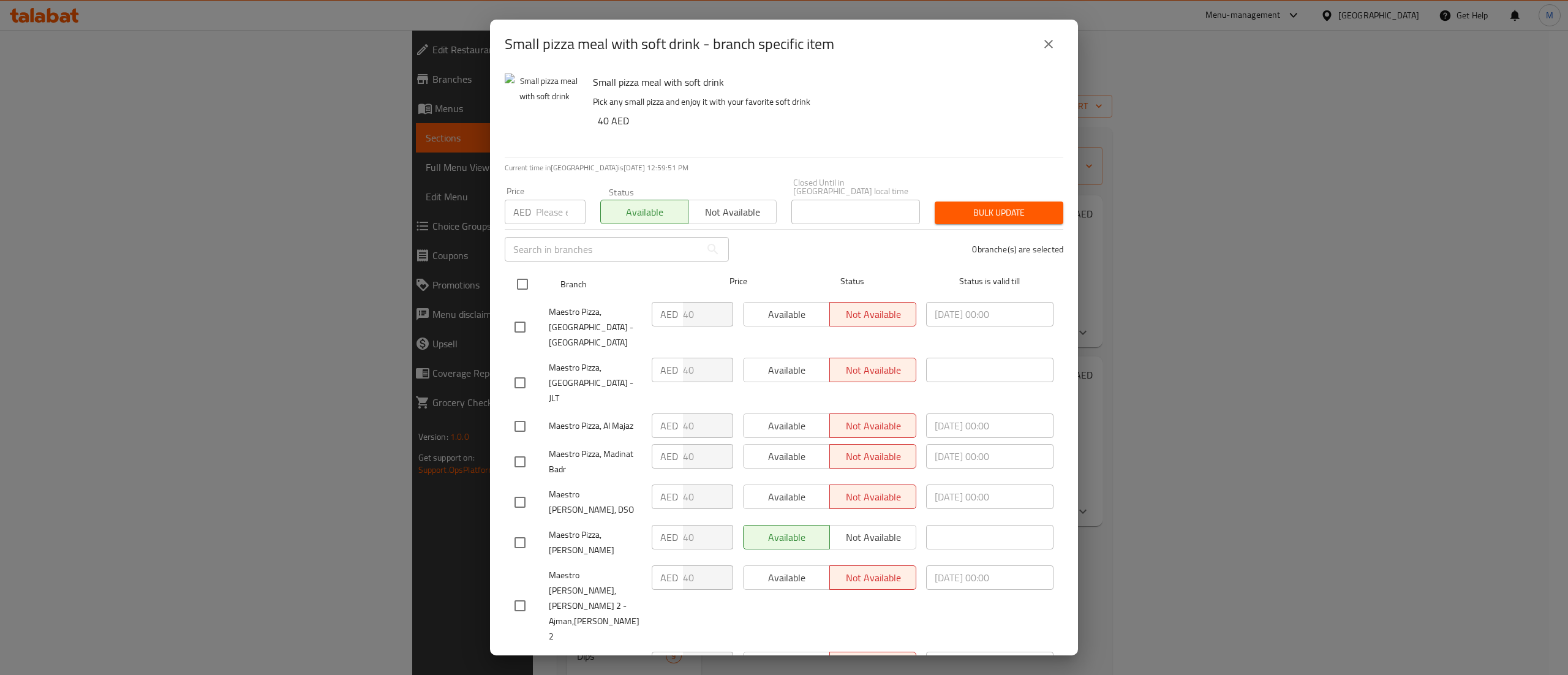
checkbox input "true"
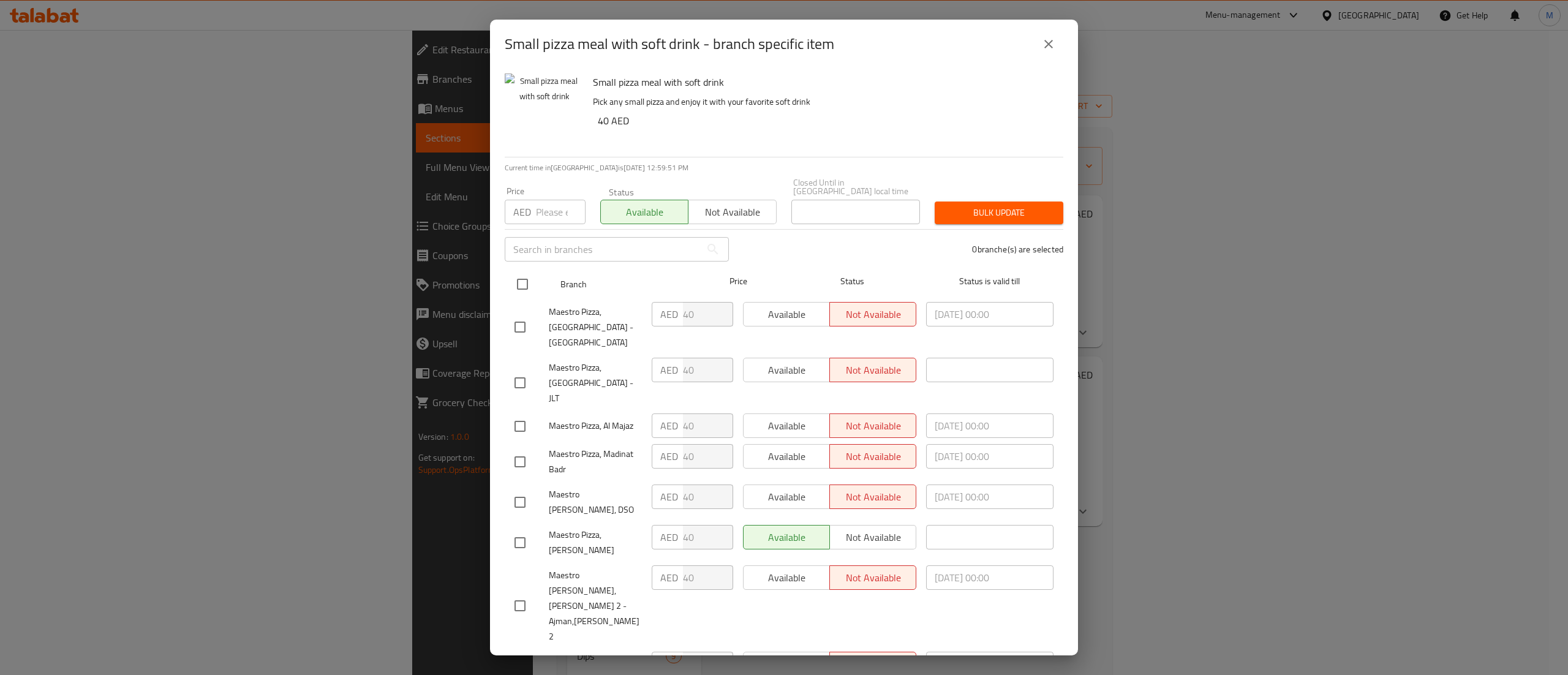
checkbox input "true"
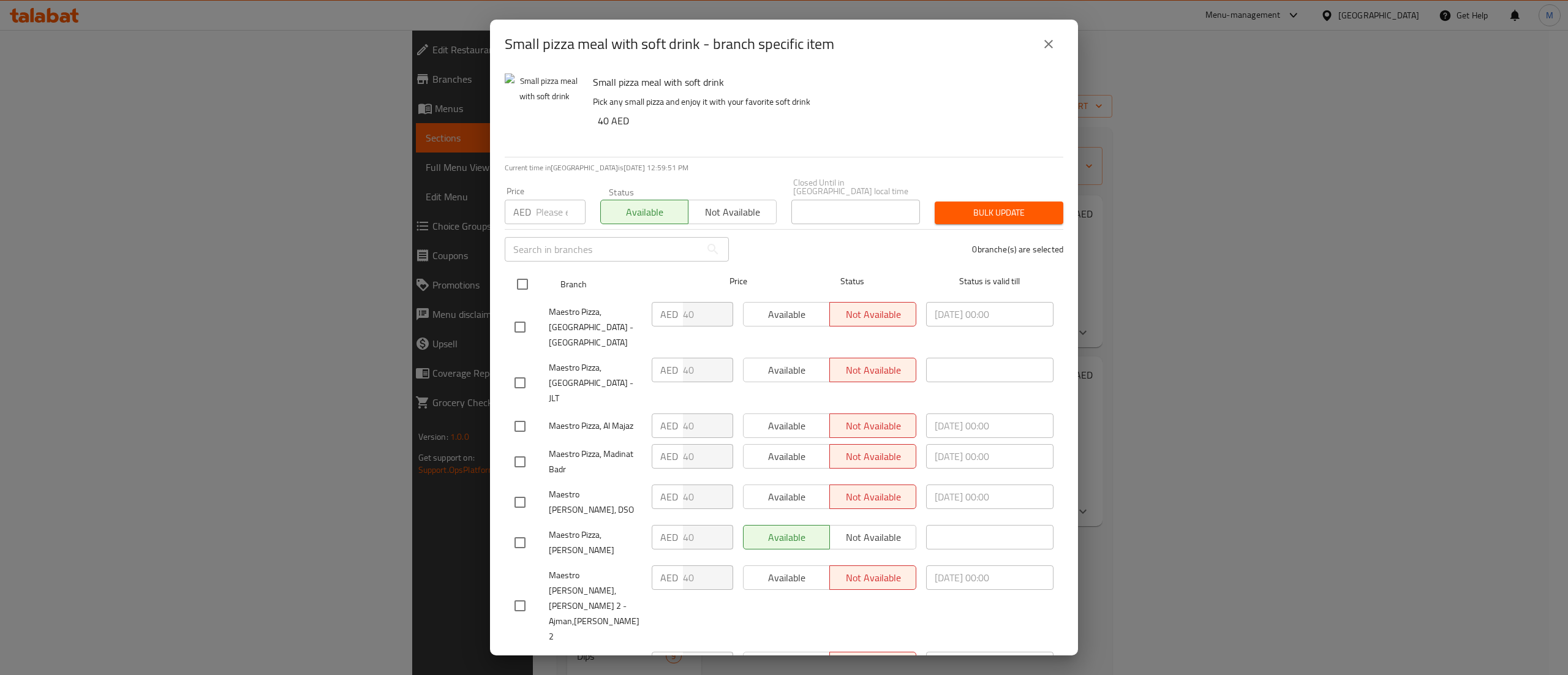
checkbox input "true"
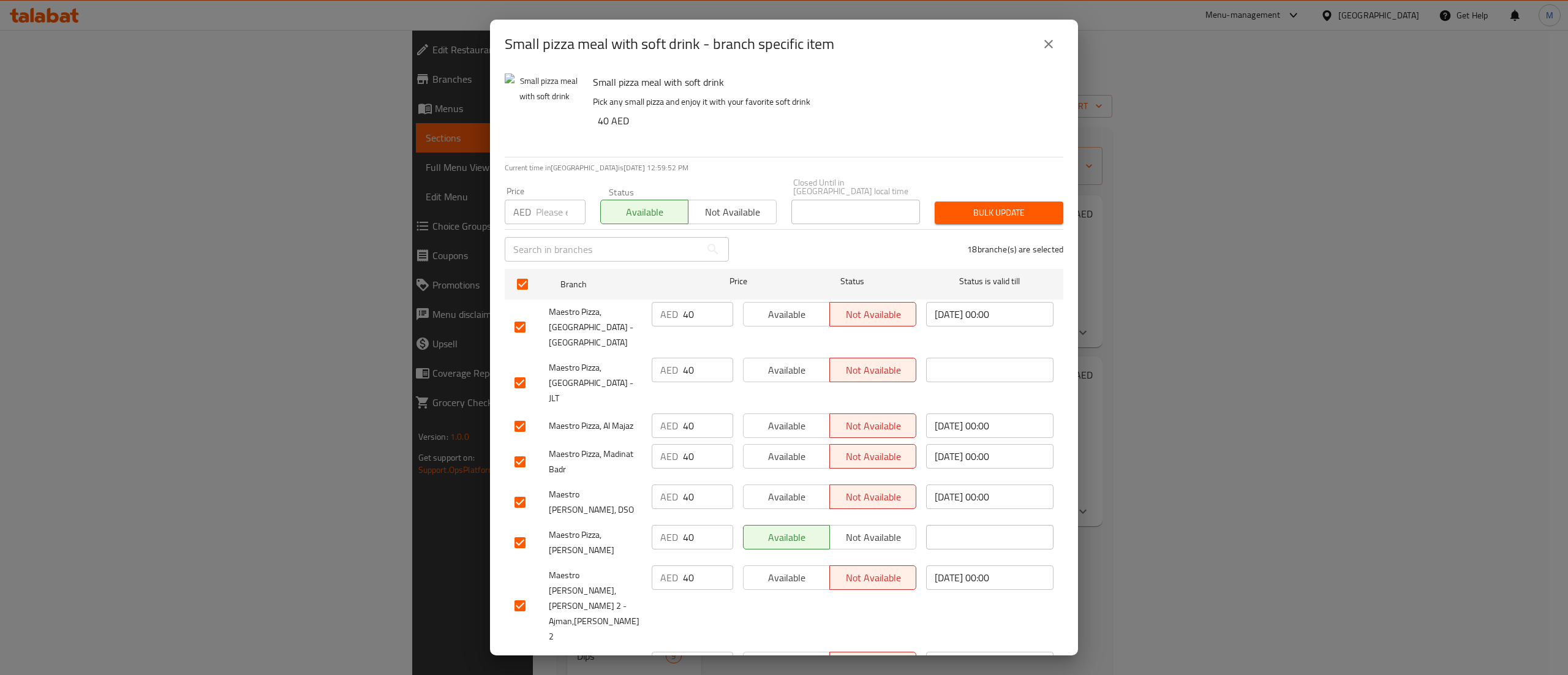
click at [1001, 209] on span "Bulk update" at bounding box center [999, 213] width 109 height 15
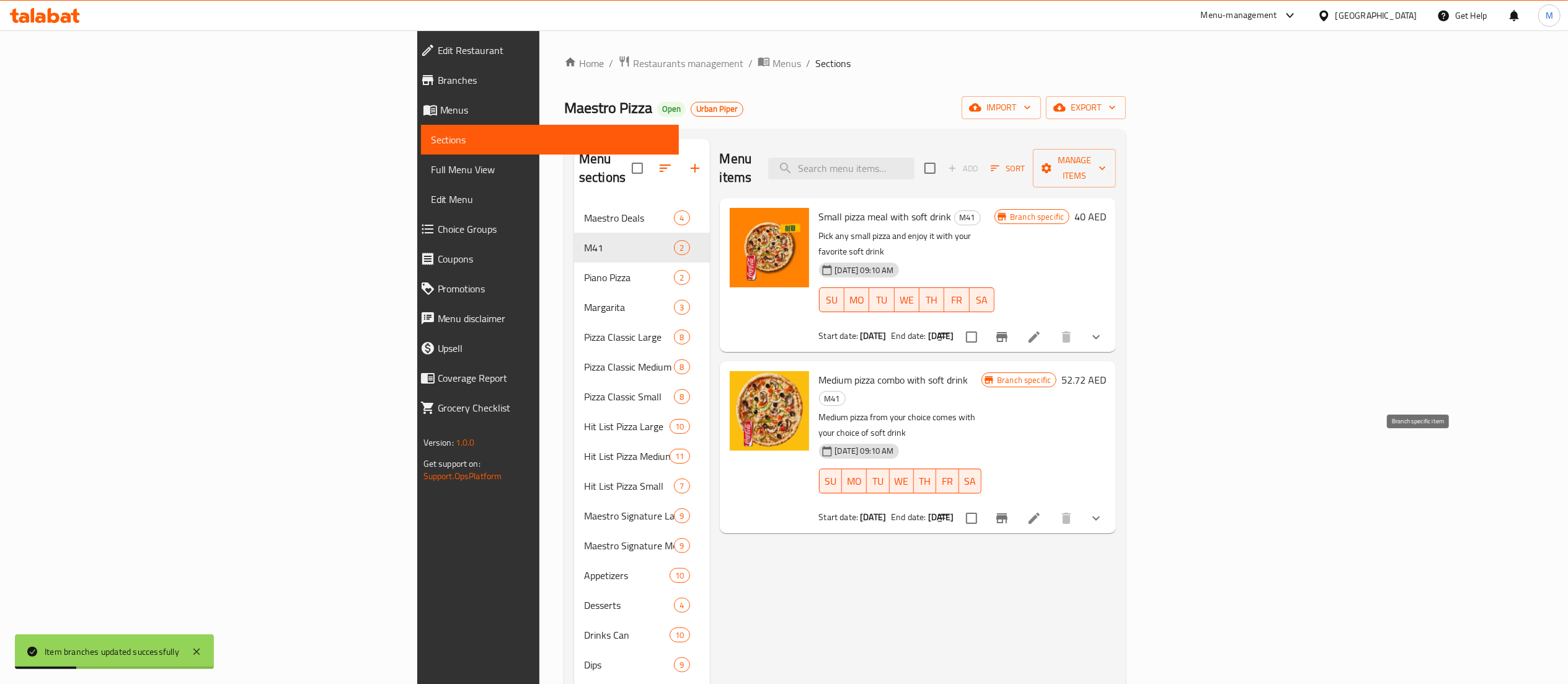
click at [1008, 513] on icon "Branch-specific-item" at bounding box center [1002, 517] width 11 height 10
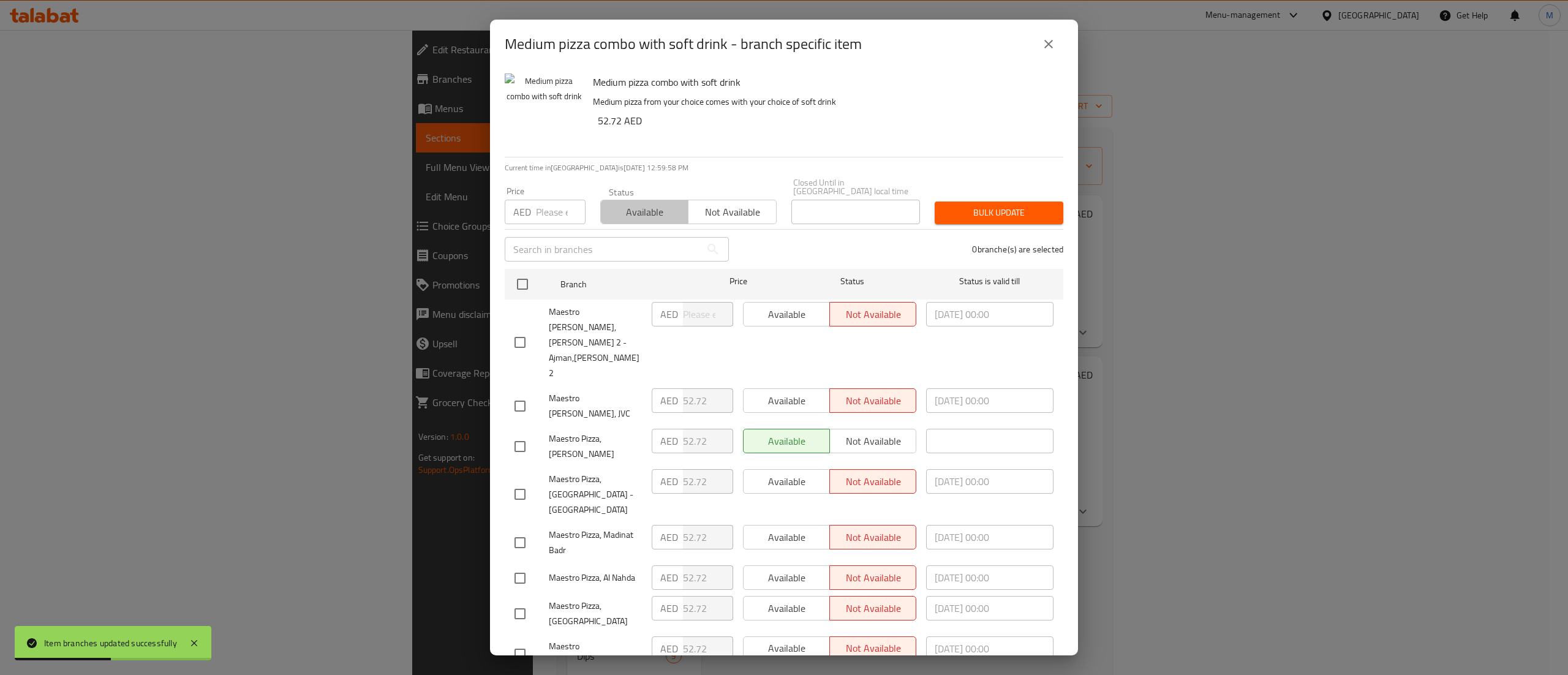
click at [652, 212] on span "Available" at bounding box center [644, 212] width 77 height 18
click at [989, 209] on span "Bulk update" at bounding box center [999, 213] width 109 height 15
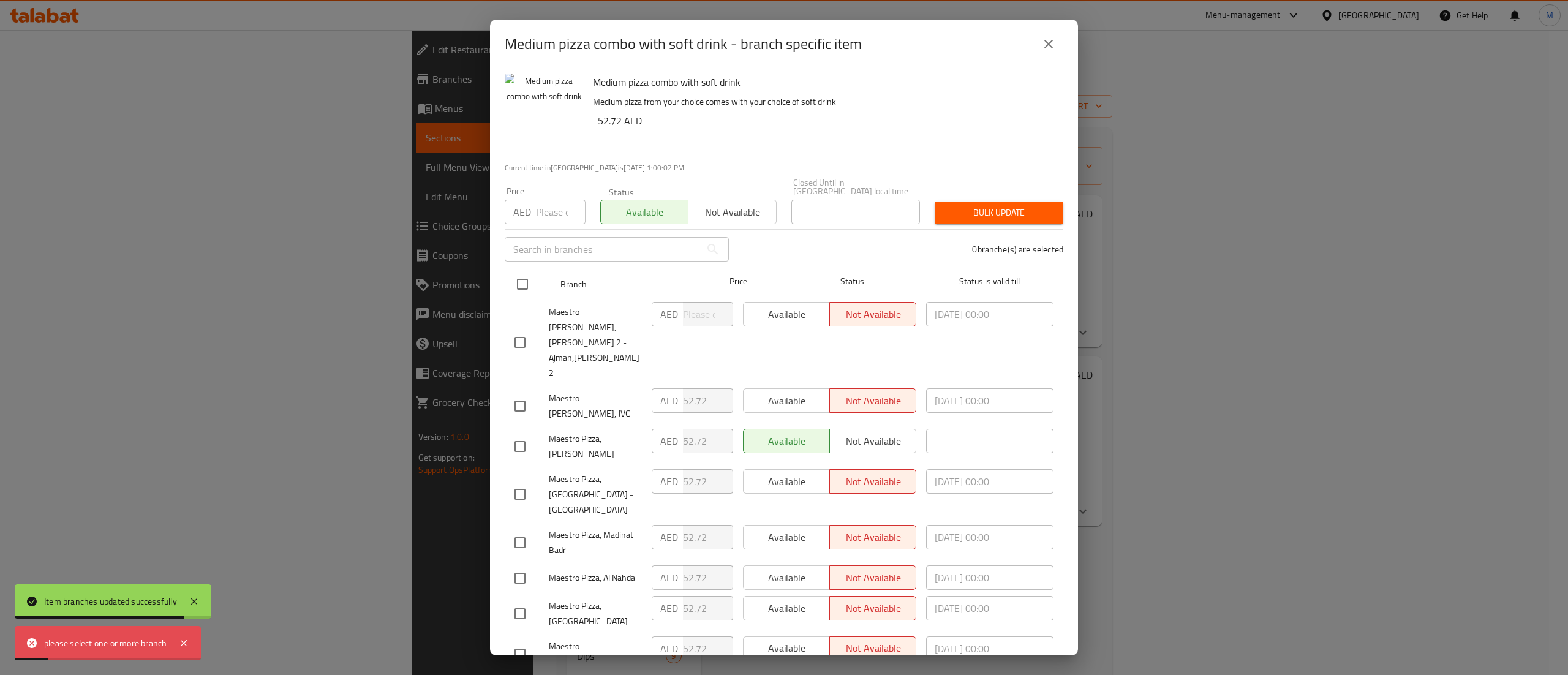
click at [530, 281] on input "checkbox" at bounding box center [523, 284] width 26 height 26
checkbox input "true"
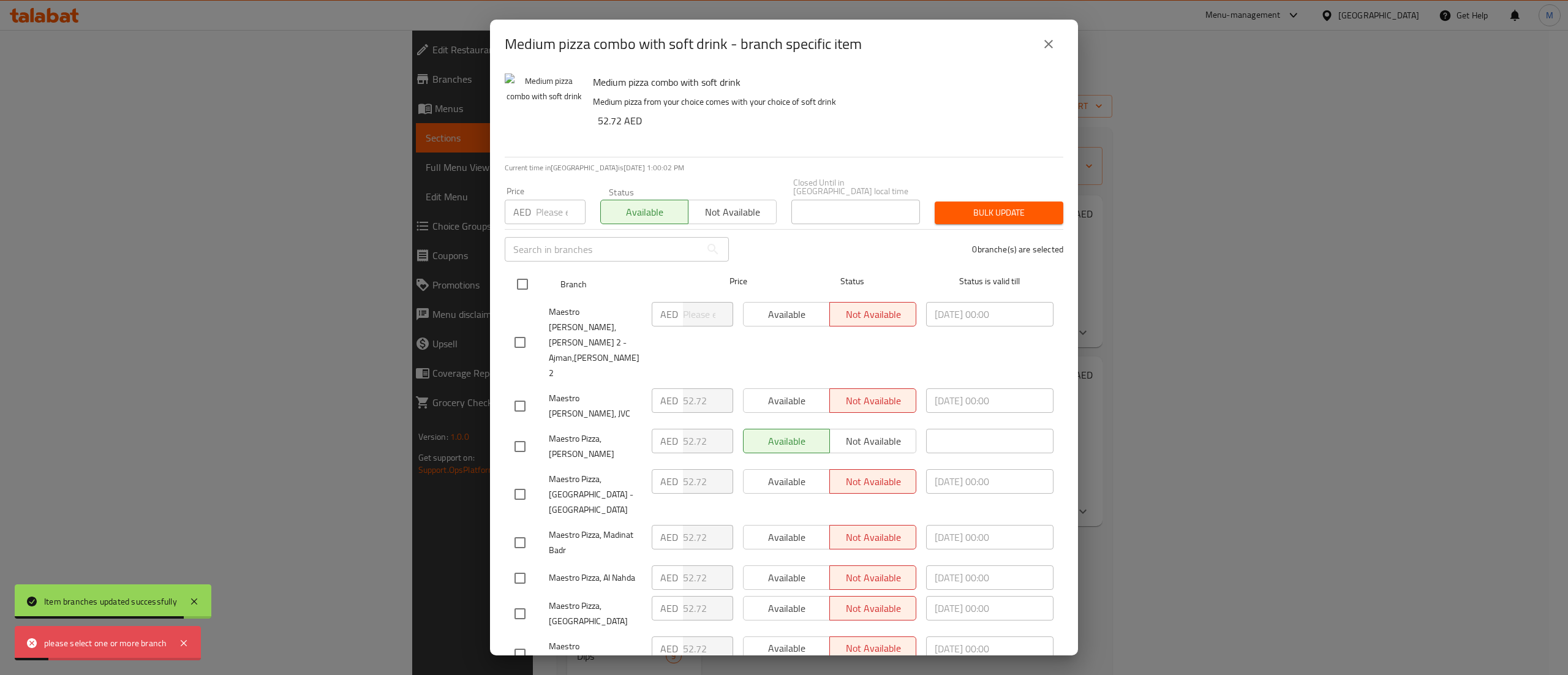
checkbox input "true"
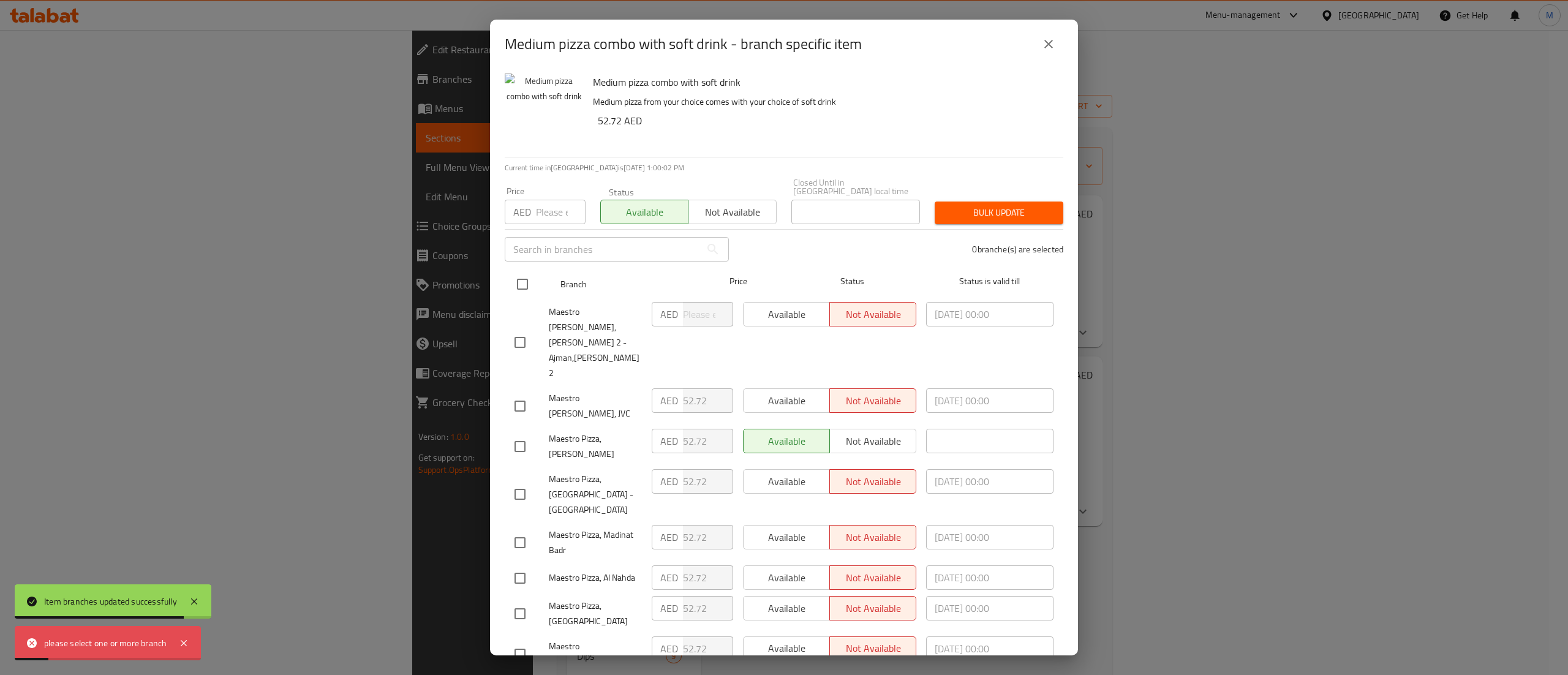
checkbox input "true"
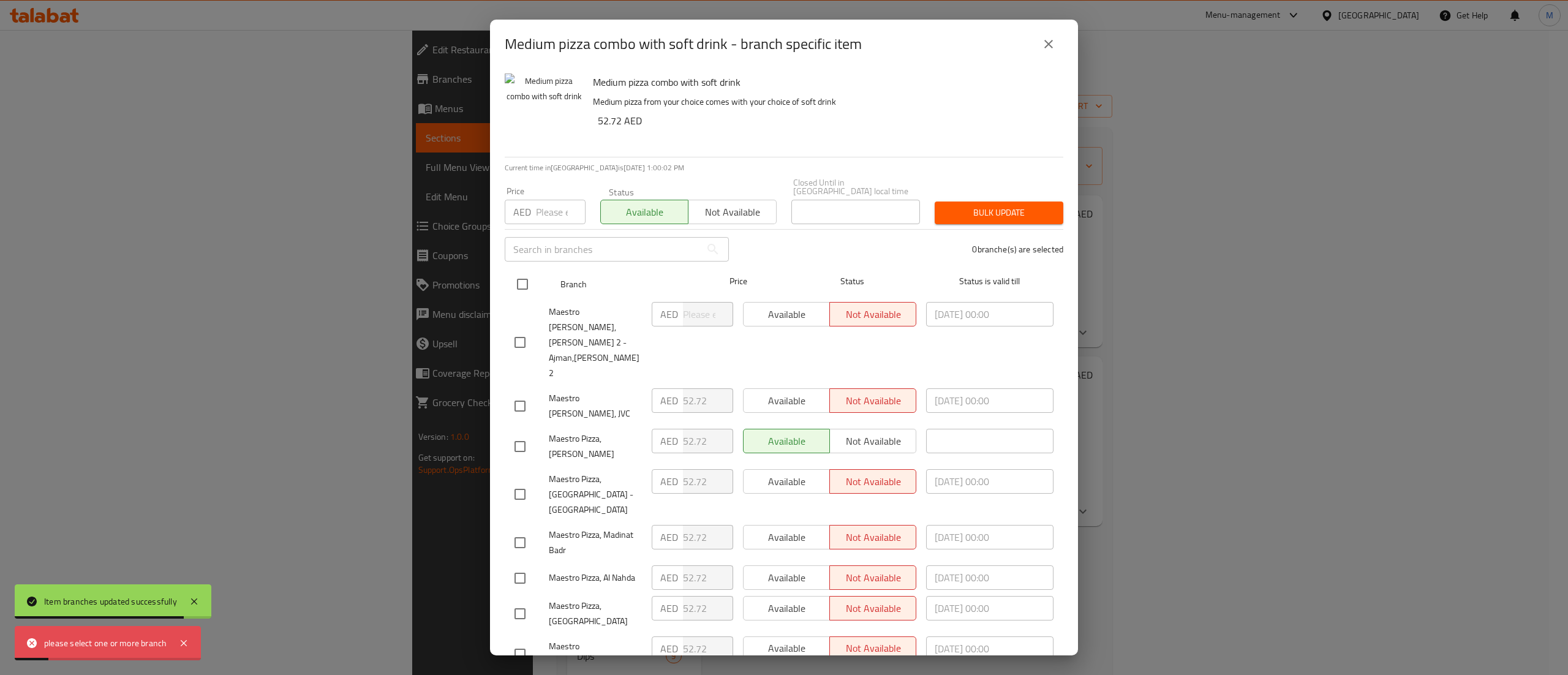
checkbox input "true"
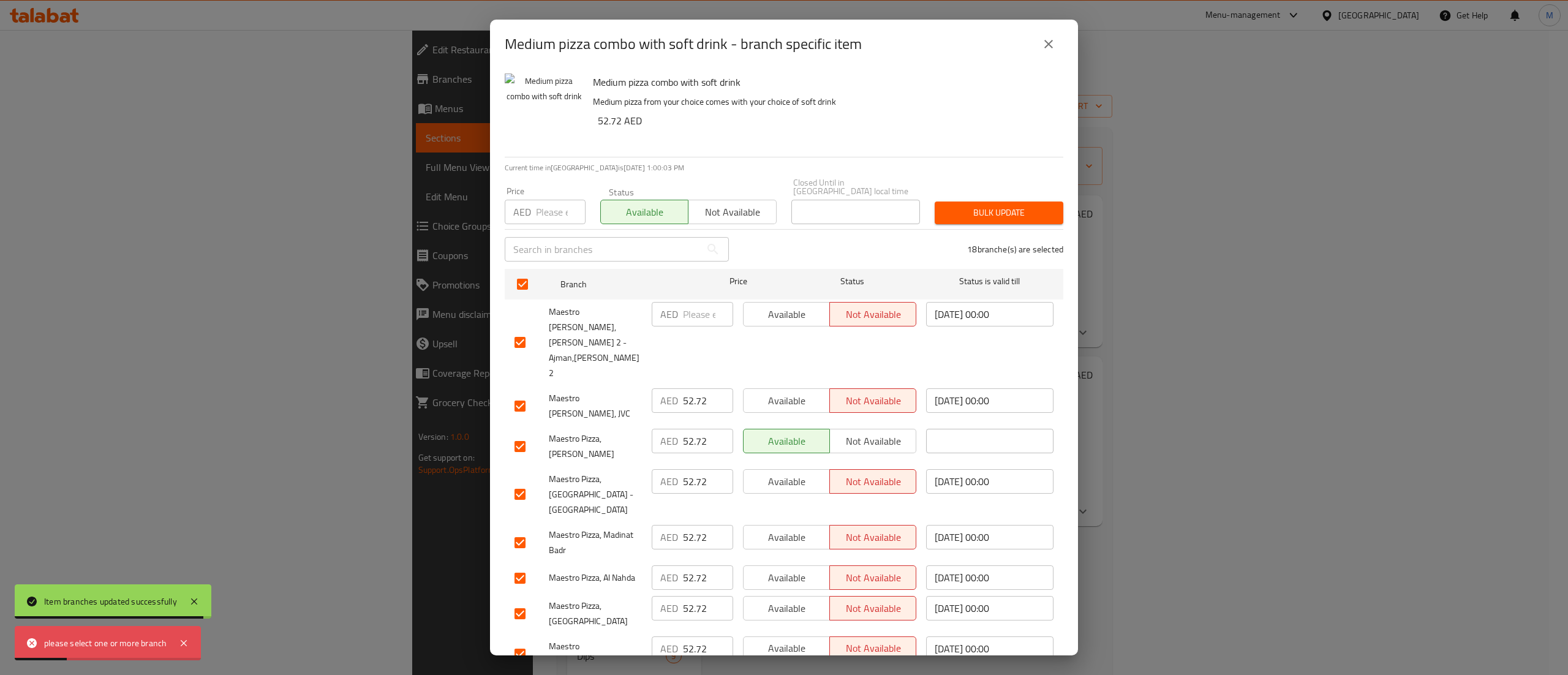
click at [1003, 200] on div "Bulk update" at bounding box center [999, 212] width 143 height 37
click at [1012, 217] on span "Bulk update" at bounding box center [999, 213] width 109 height 15
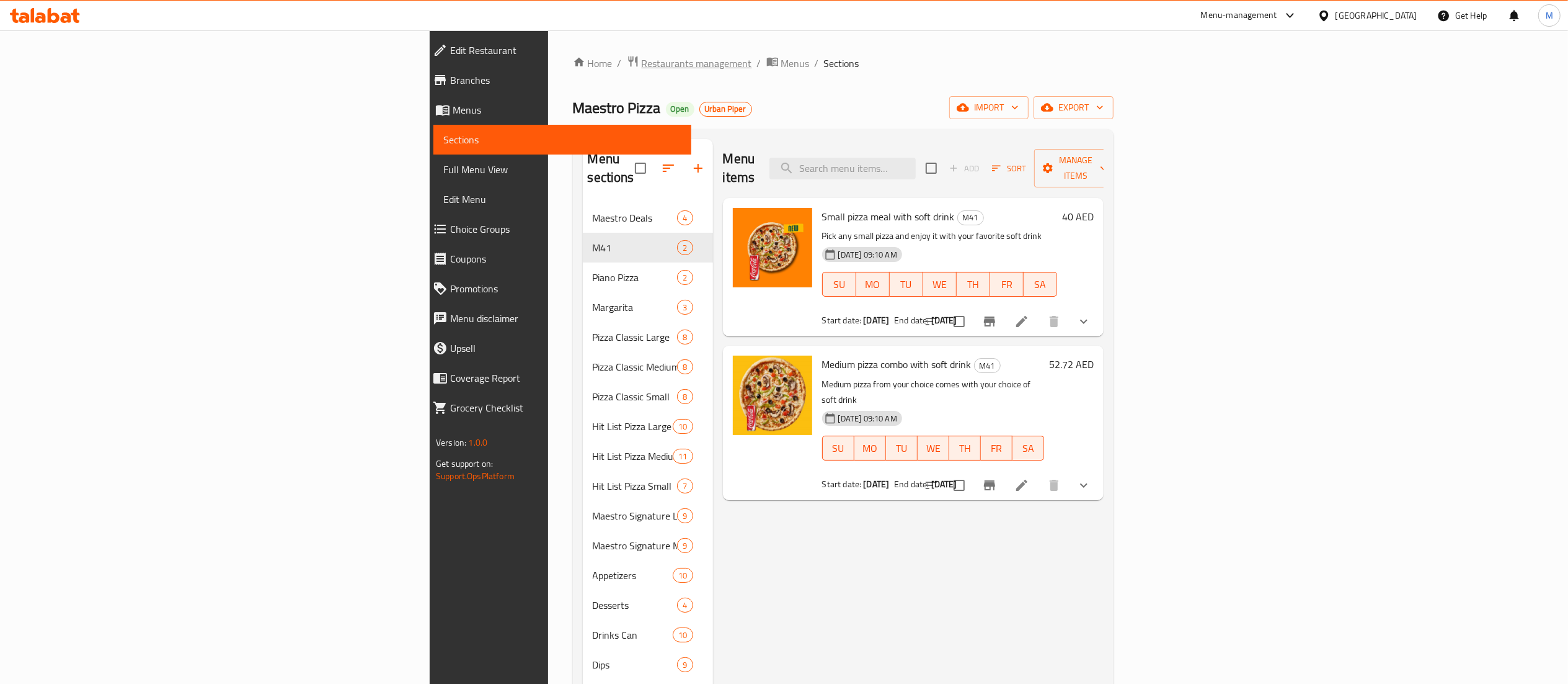
click at [642, 64] on span "Restaurants management" at bounding box center [697, 63] width 111 height 15
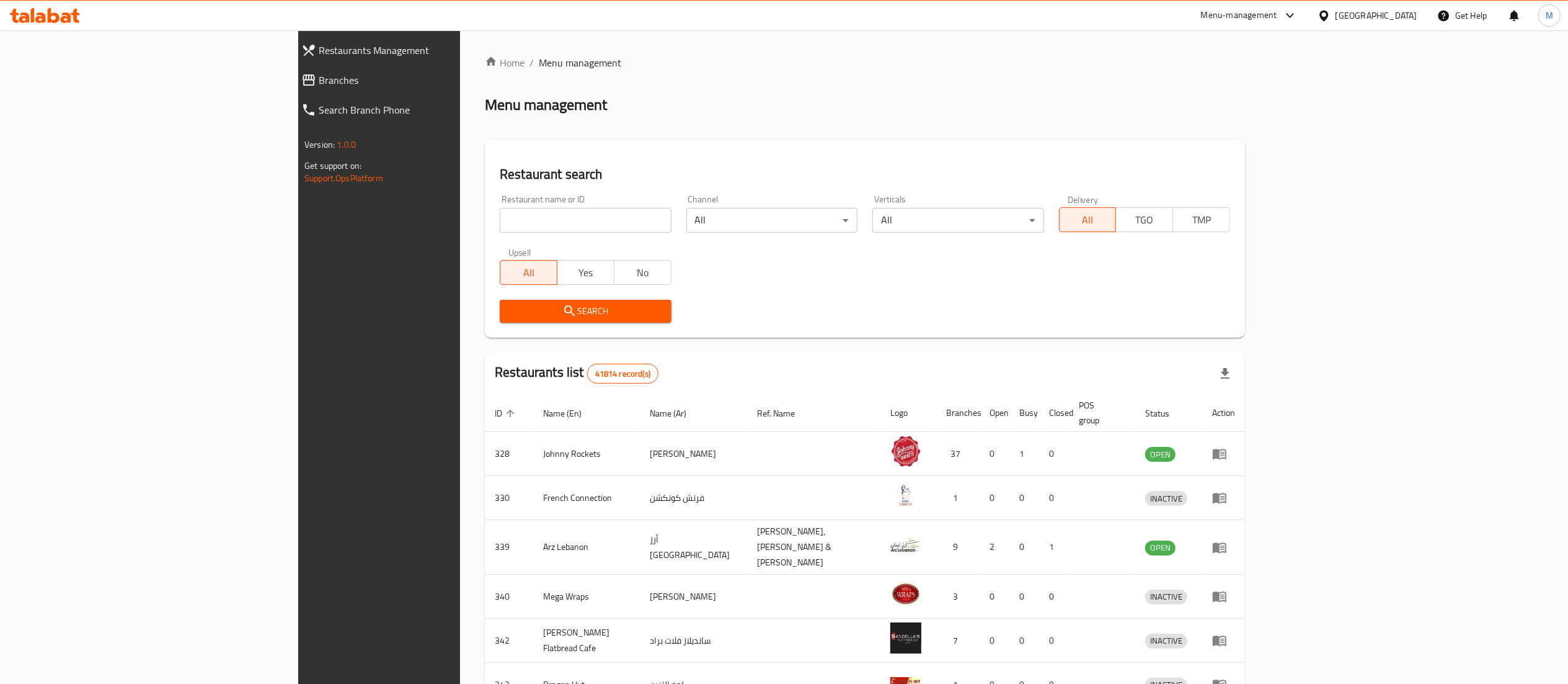
click at [500, 211] on input "search" at bounding box center [585, 220] width 171 height 24
type input "mad!"
click button "Search" at bounding box center [585, 311] width 171 height 23
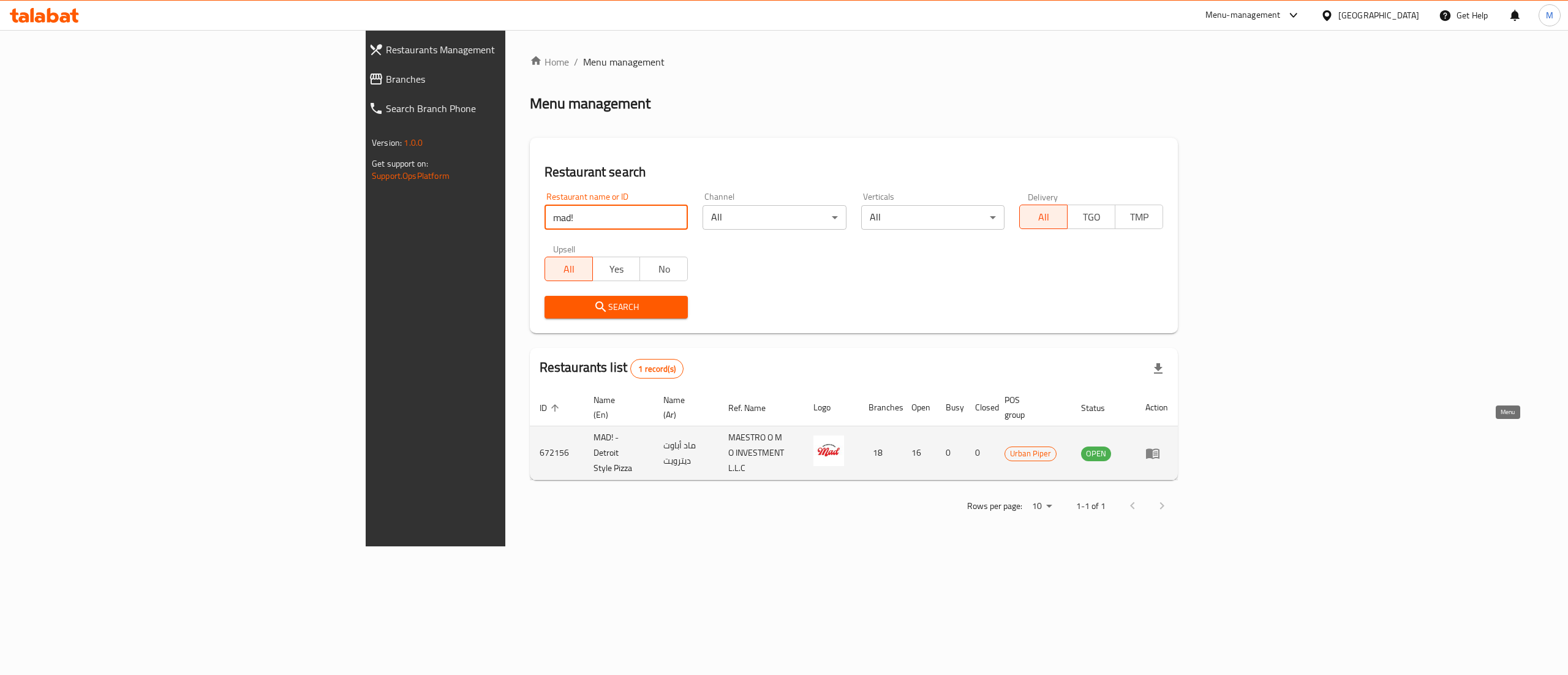
click at [1159, 449] on icon "enhanced table" at bounding box center [1153, 454] width 14 height 10
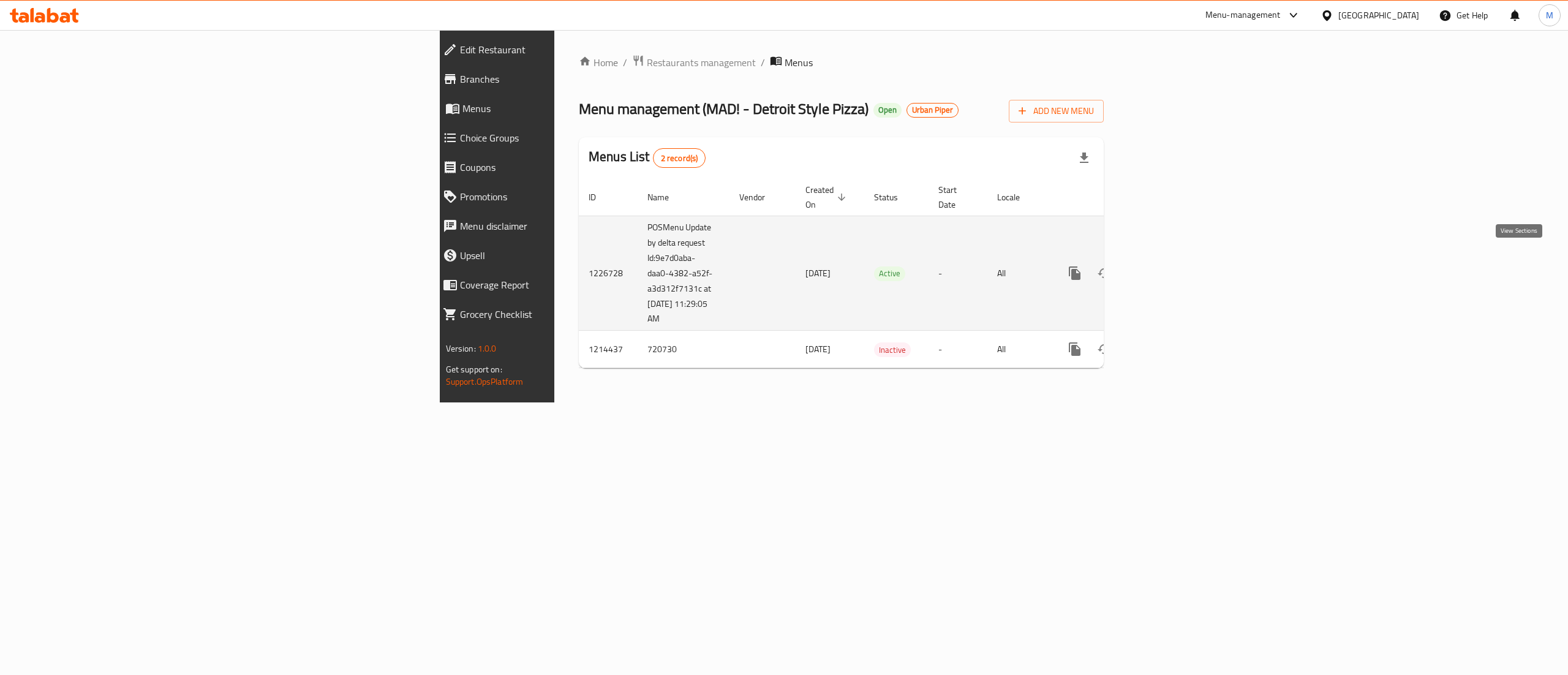
click at [1178, 271] on link "enhanced table" at bounding box center [1162, 273] width 29 height 29
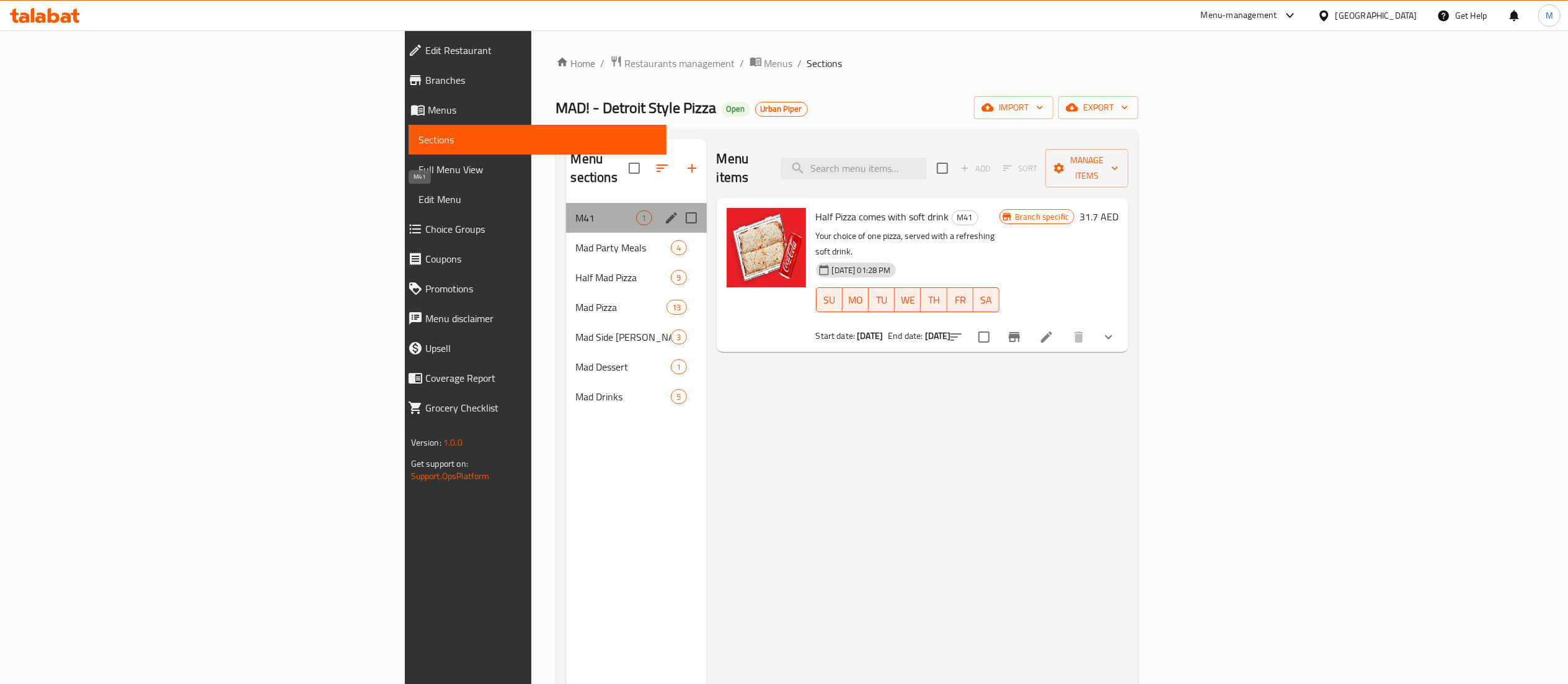
click at [576, 210] on span "M41" at bounding box center [607, 217] width 61 height 15
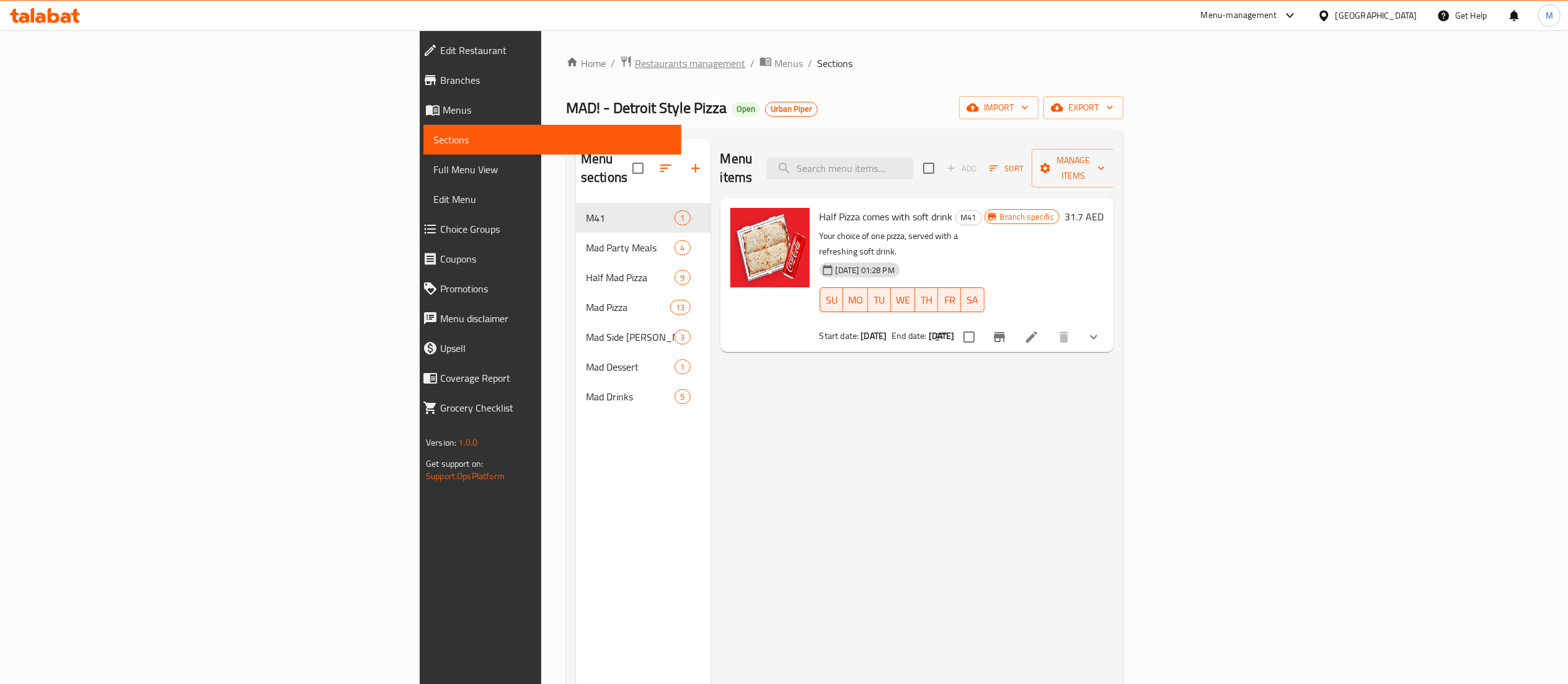
click at [635, 68] on span "Restaurants management" at bounding box center [690, 63] width 111 height 15
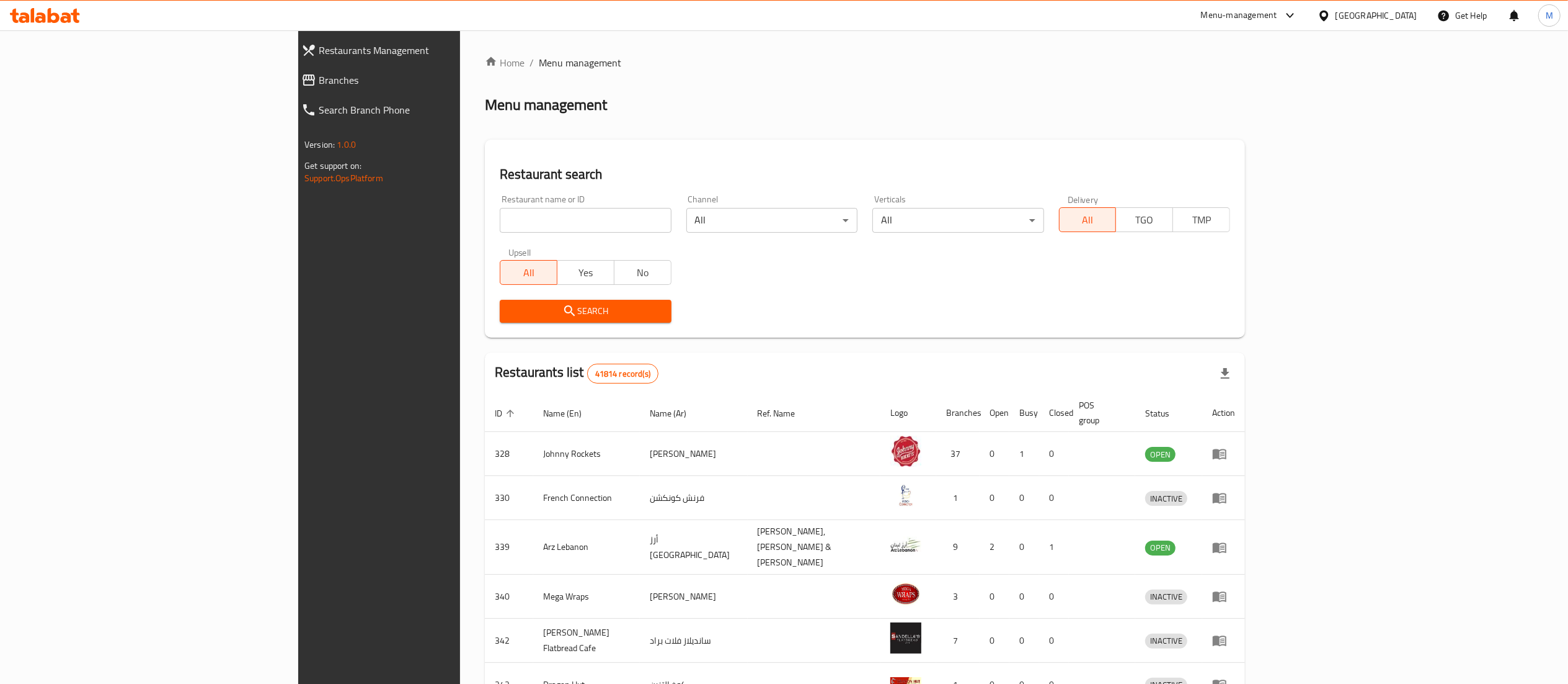
click at [500, 222] on input "search" at bounding box center [585, 220] width 171 height 24
type input "pinzatta"
click button "Search" at bounding box center [585, 311] width 171 height 23
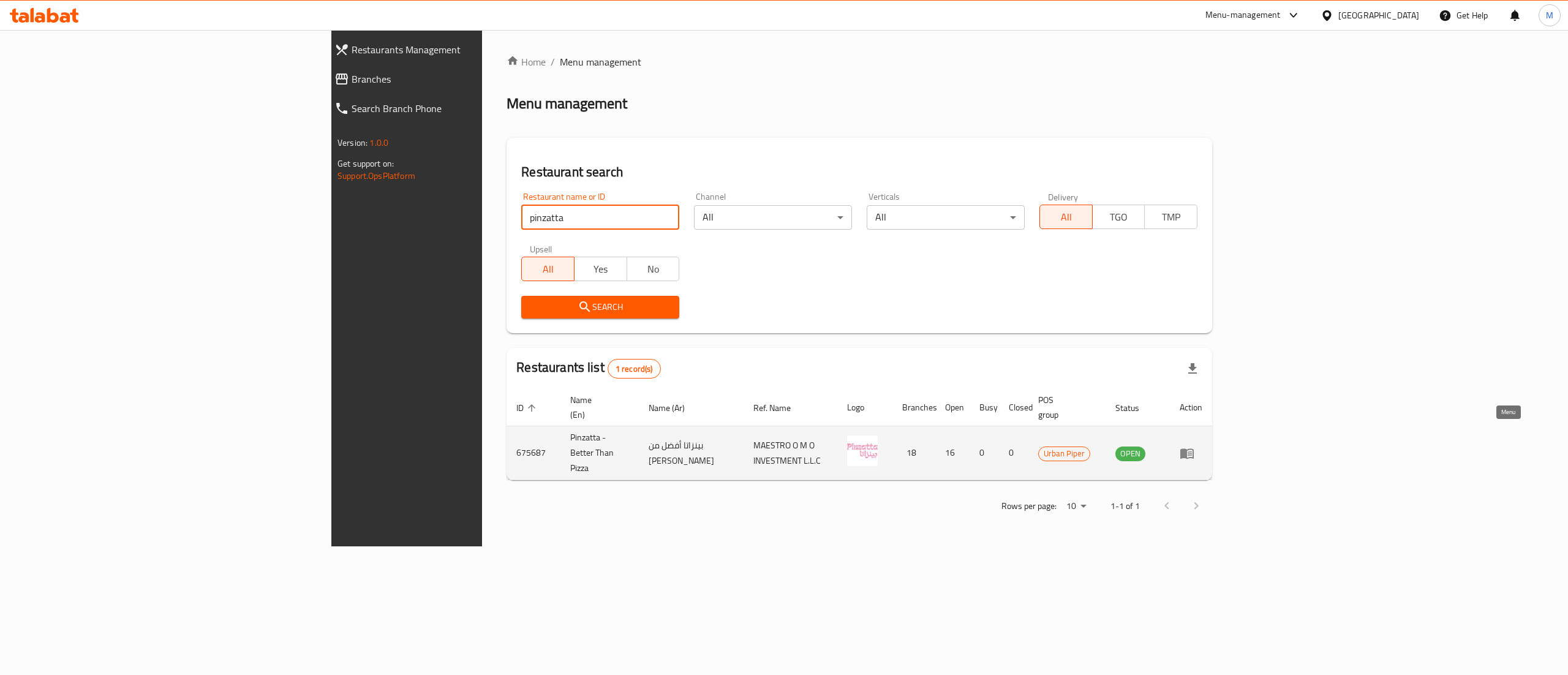
click at [1194, 446] on icon "enhanced table" at bounding box center [1187, 453] width 15 height 15
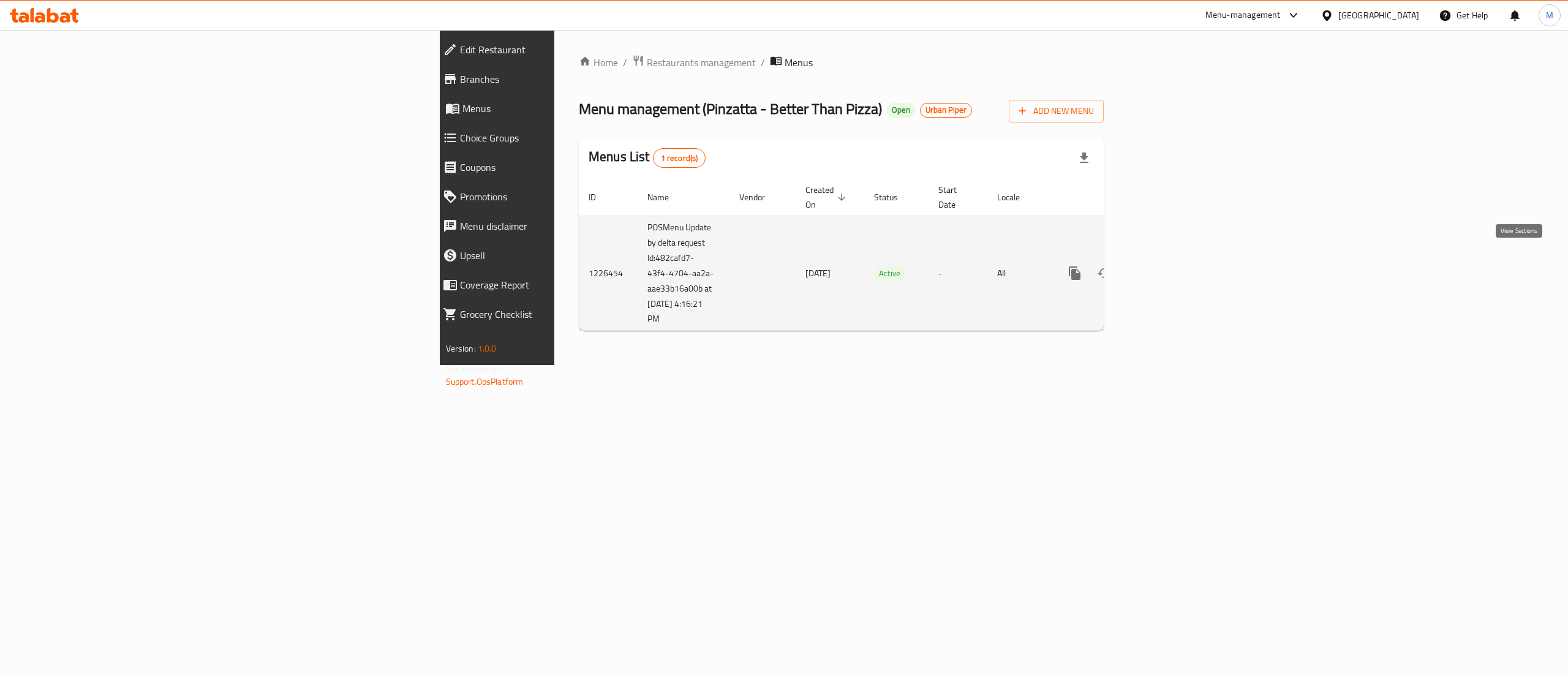
click at [1170, 268] on icon "enhanced table" at bounding box center [1162, 273] width 15 height 15
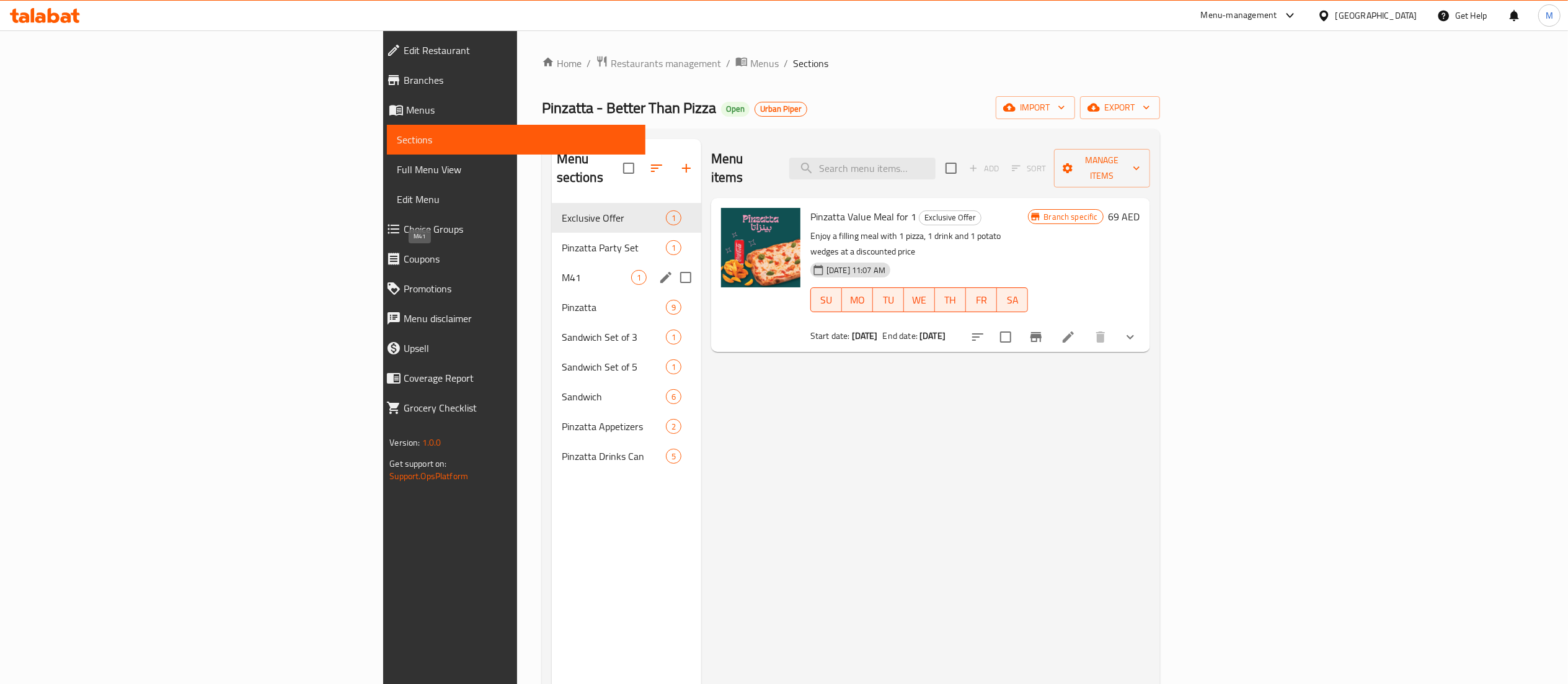
click at [562, 270] on span "M41" at bounding box center [597, 277] width 70 height 15
